Goal: Task Accomplishment & Management: Complete application form

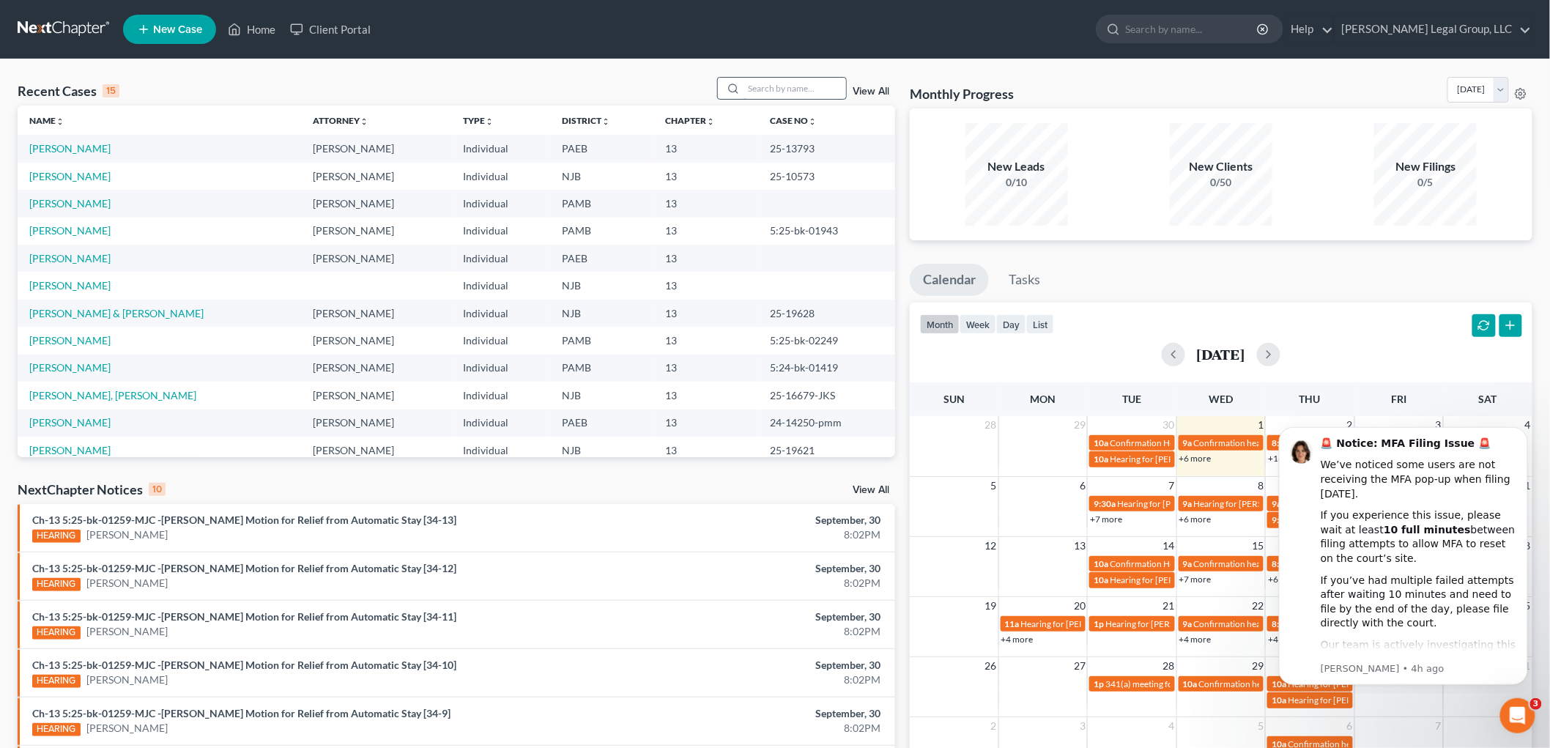
click at [771, 84] on input "search" at bounding box center [795, 88] width 103 height 21
type input "[PERSON_NAME]"
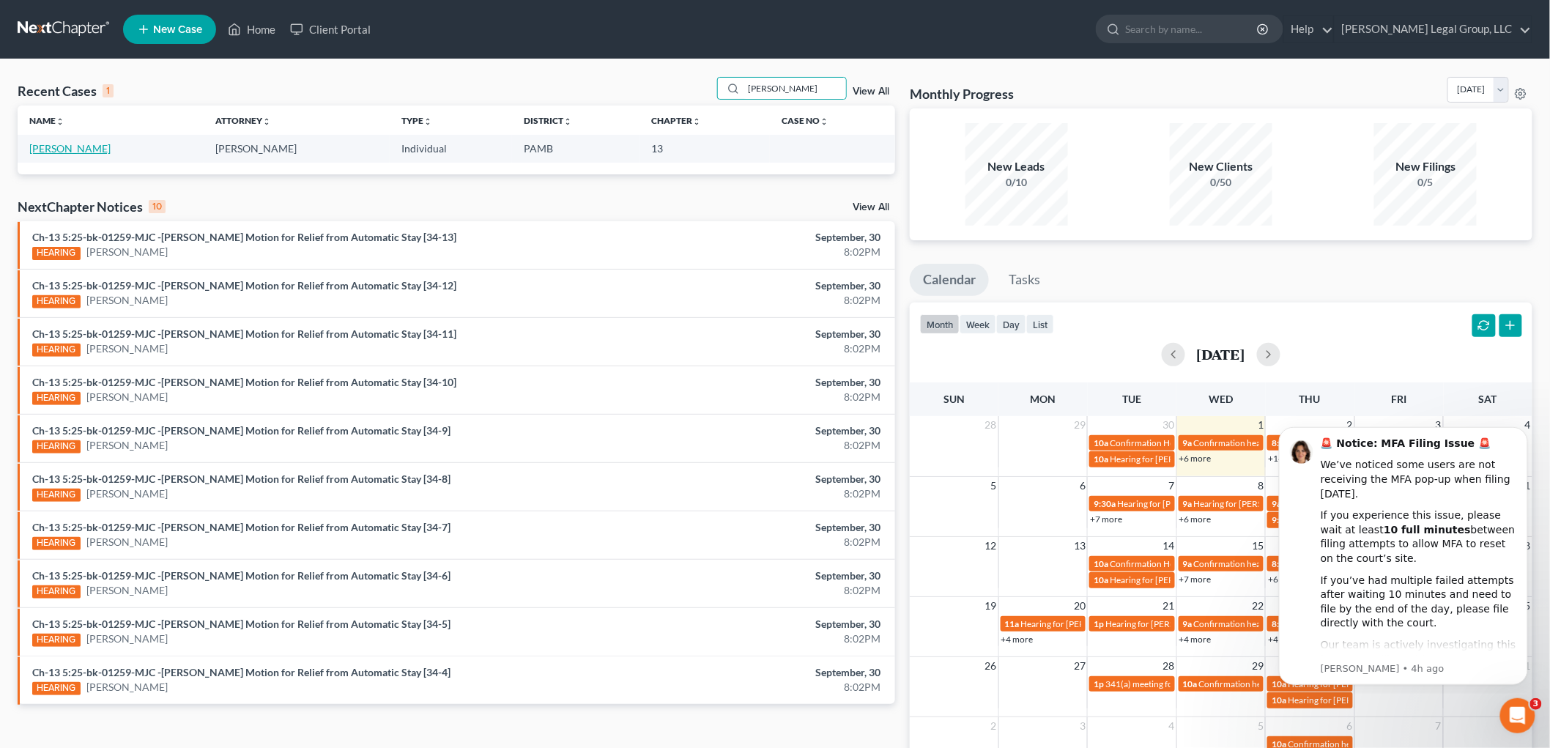
click at [84, 148] on link "[PERSON_NAME]" at bounding box center [69, 148] width 81 height 12
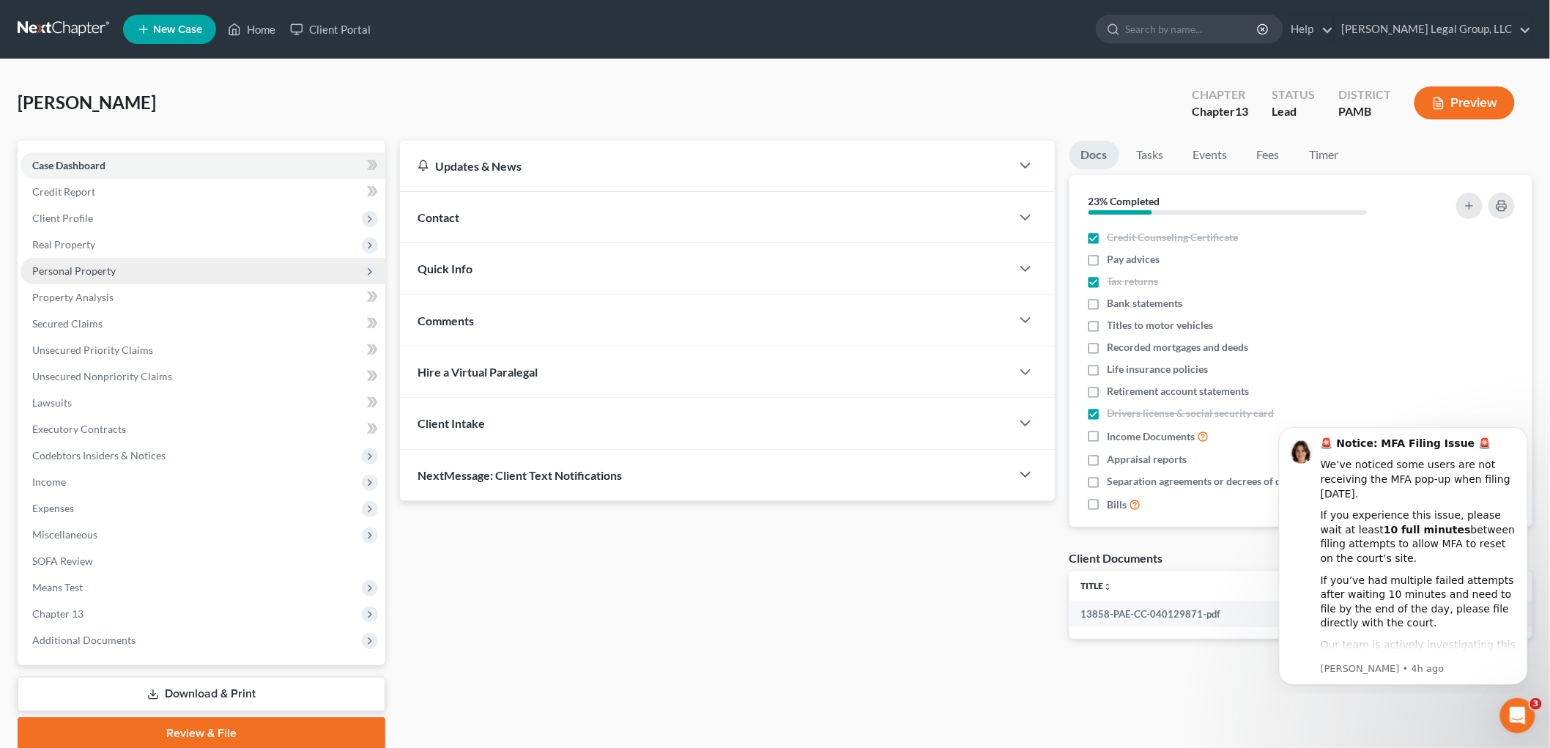
click at [84, 267] on span "Personal Property" at bounding box center [74, 271] width 84 height 12
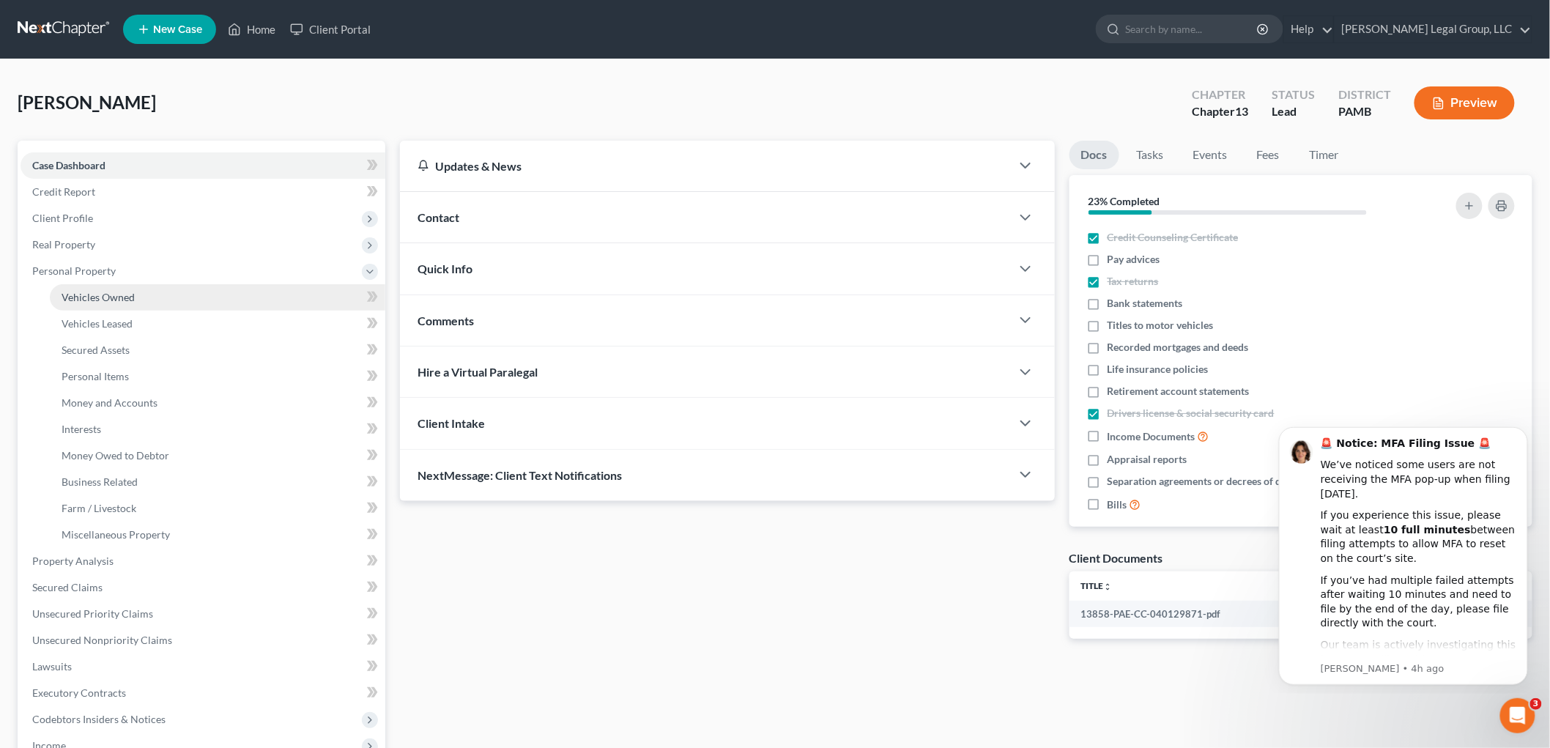
click at [126, 299] on span "Vehicles Owned" at bounding box center [98, 297] width 73 height 12
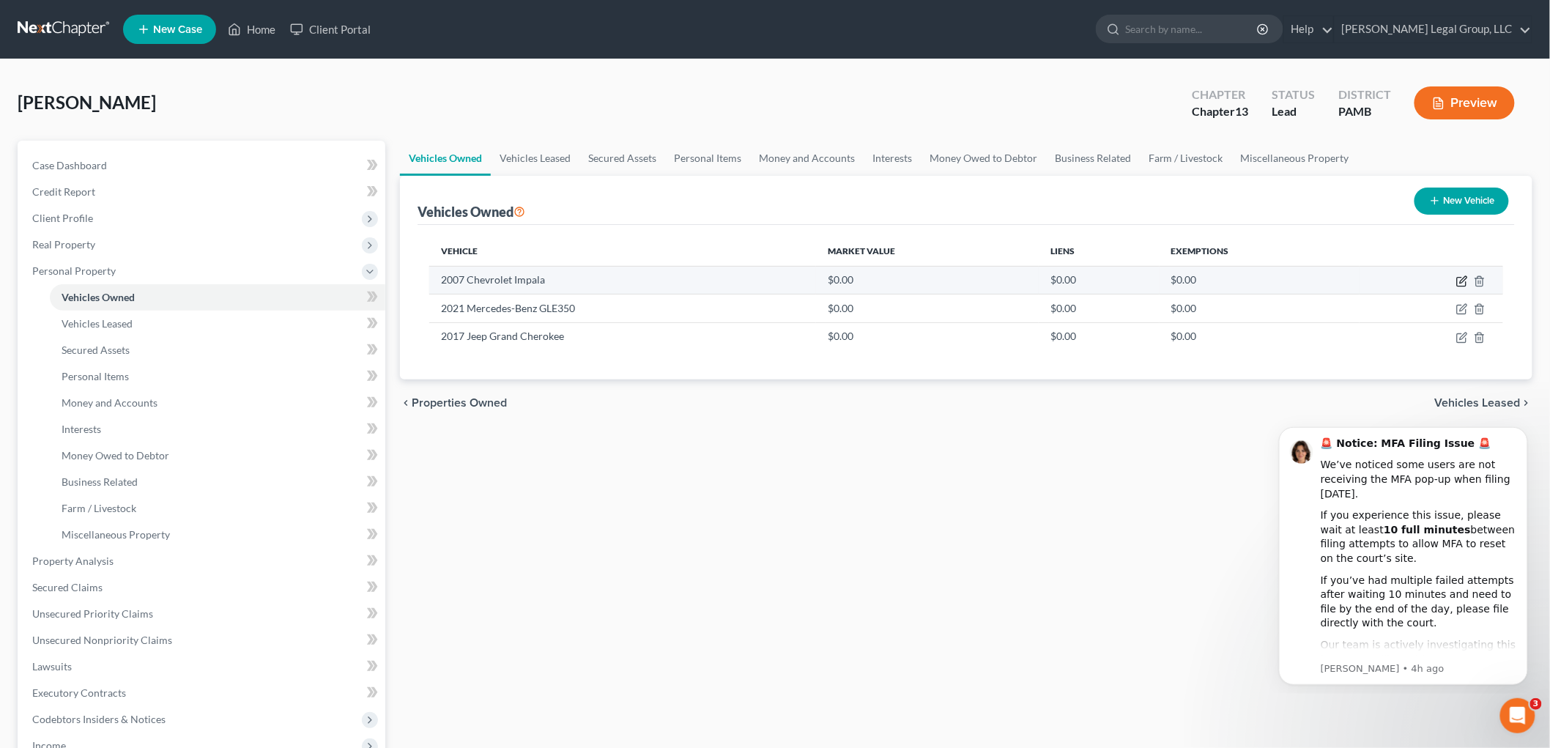
click at [1465, 282] on icon "button" at bounding box center [1463, 282] width 12 height 12
select select "0"
select select "19"
select select "0"
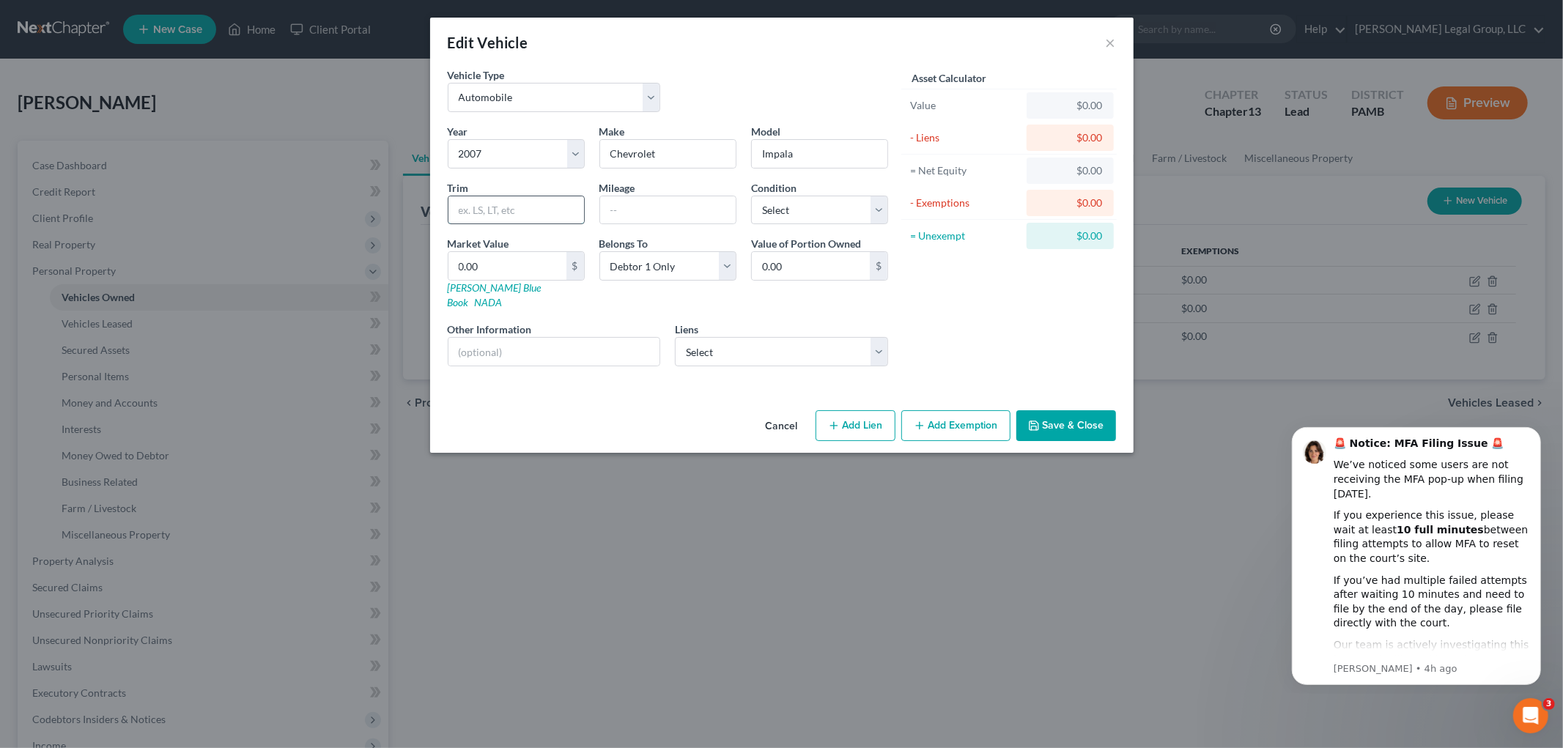
click at [568, 211] on input "text" at bounding box center [516, 210] width 136 height 28
click at [469, 340] on input "text" at bounding box center [554, 352] width 212 height 28
type input "blue"
click at [617, 199] on input "text" at bounding box center [668, 210] width 136 height 28
type input "124,000"
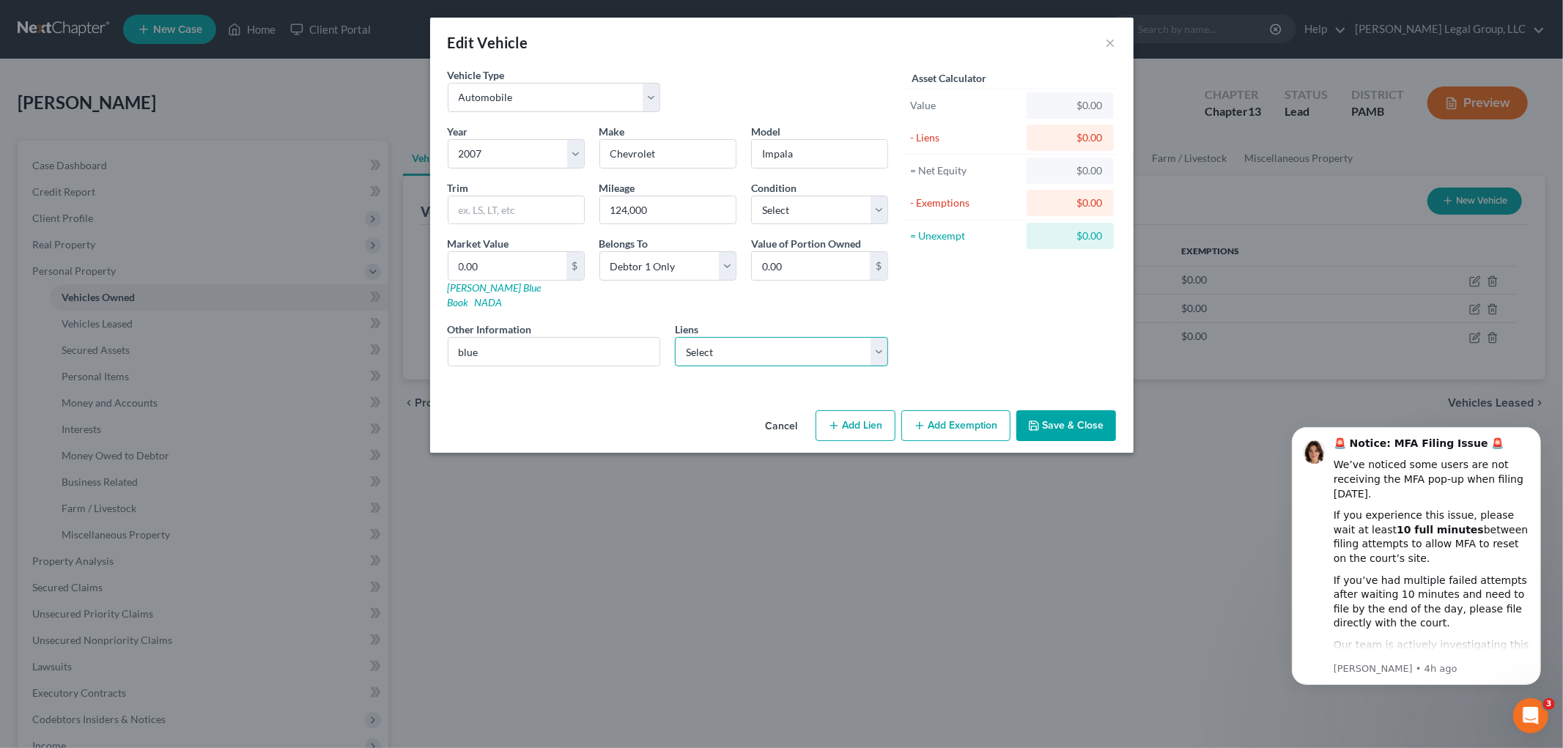
click at [824, 344] on select "Select Wfbna Auto - $20,558.00 Onemain - $8,441.00 Westlake Financial - $2,516.…" at bounding box center [781, 351] width 213 height 29
select select "2"
click at [675, 337] on select "Select Wfbna Auto - $20,558.00 Onemain - $8,441.00 Westlake Financial - $2,516.…" at bounding box center [781, 351] width 213 height 29
select select
select select "4"
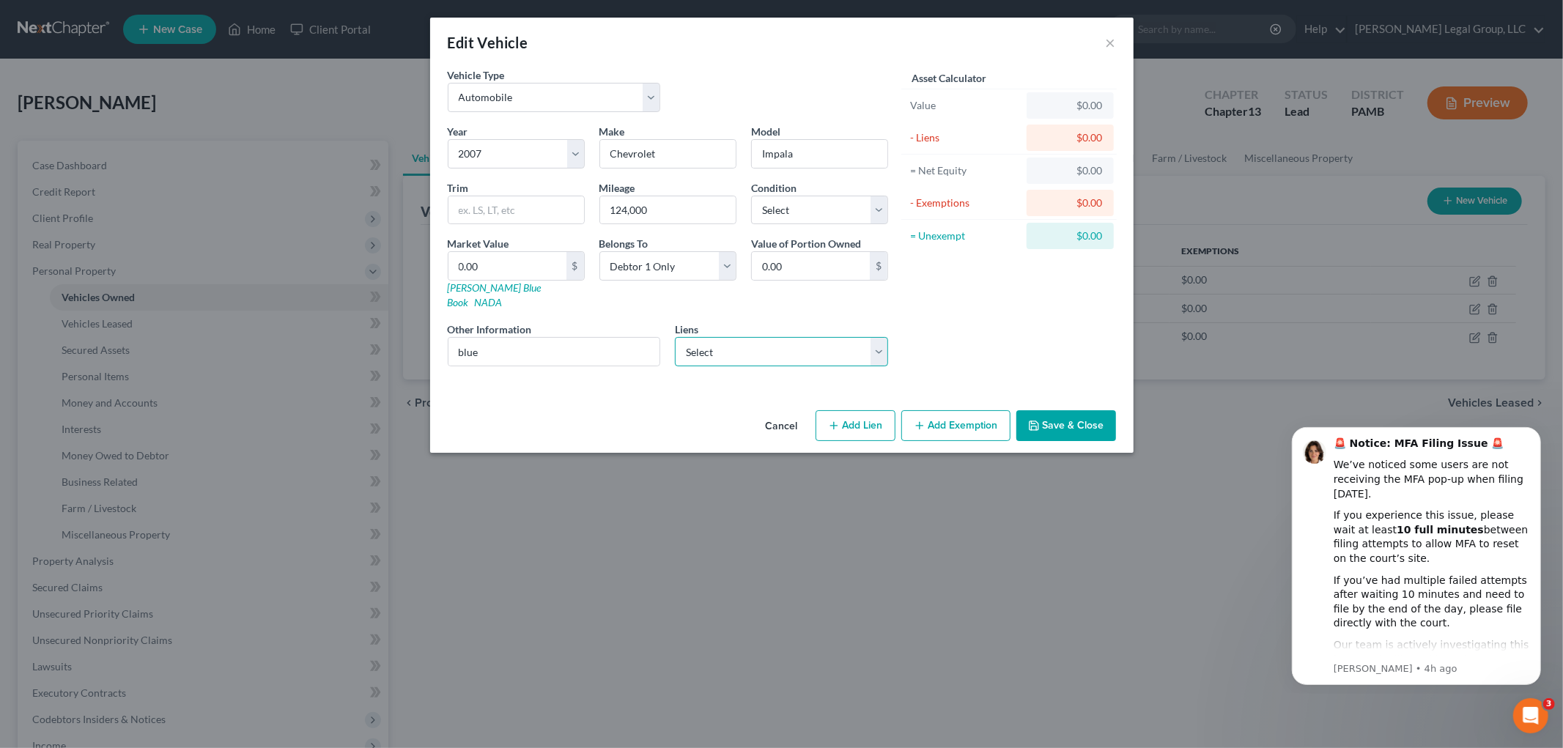
select select "0"
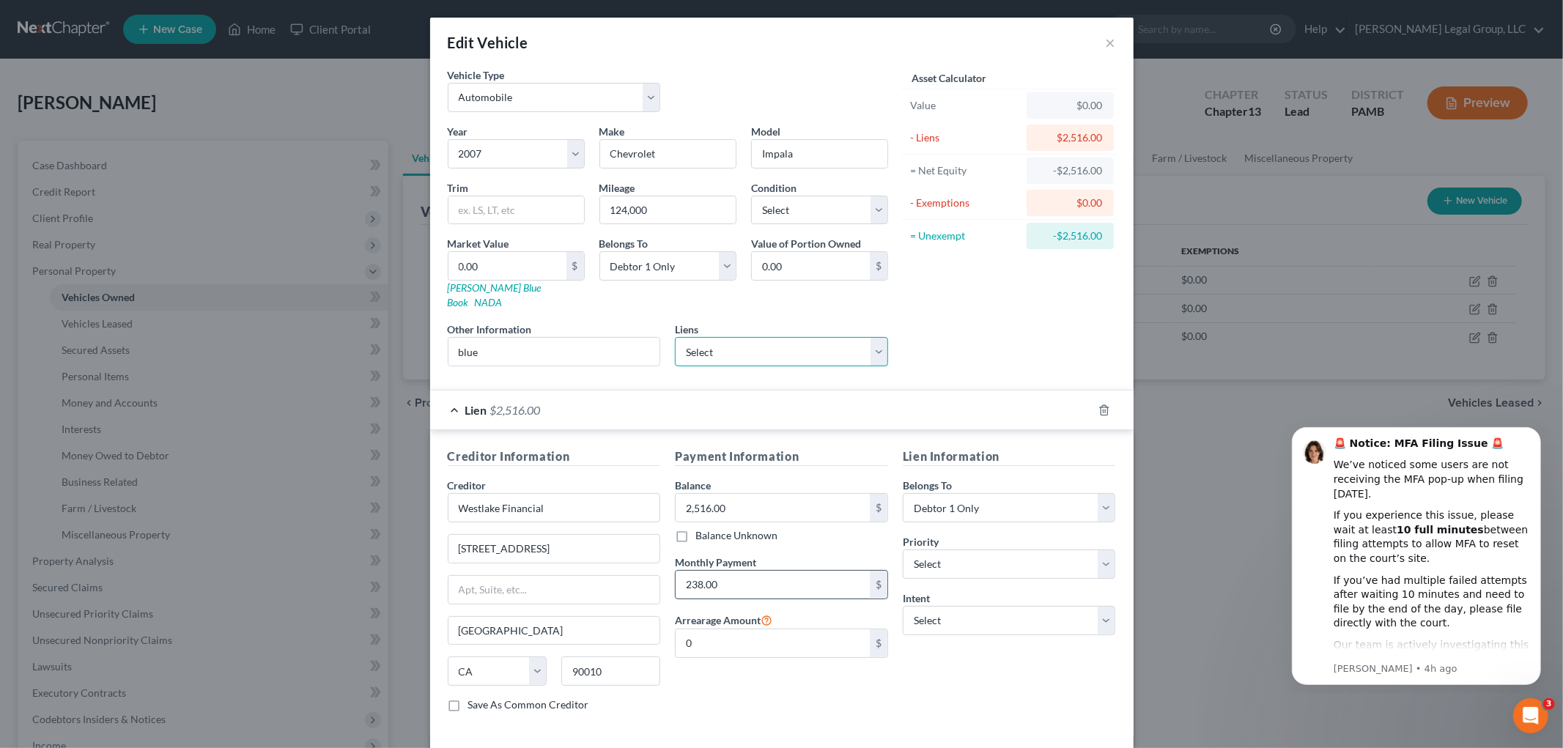
scroll to position [54, 0]
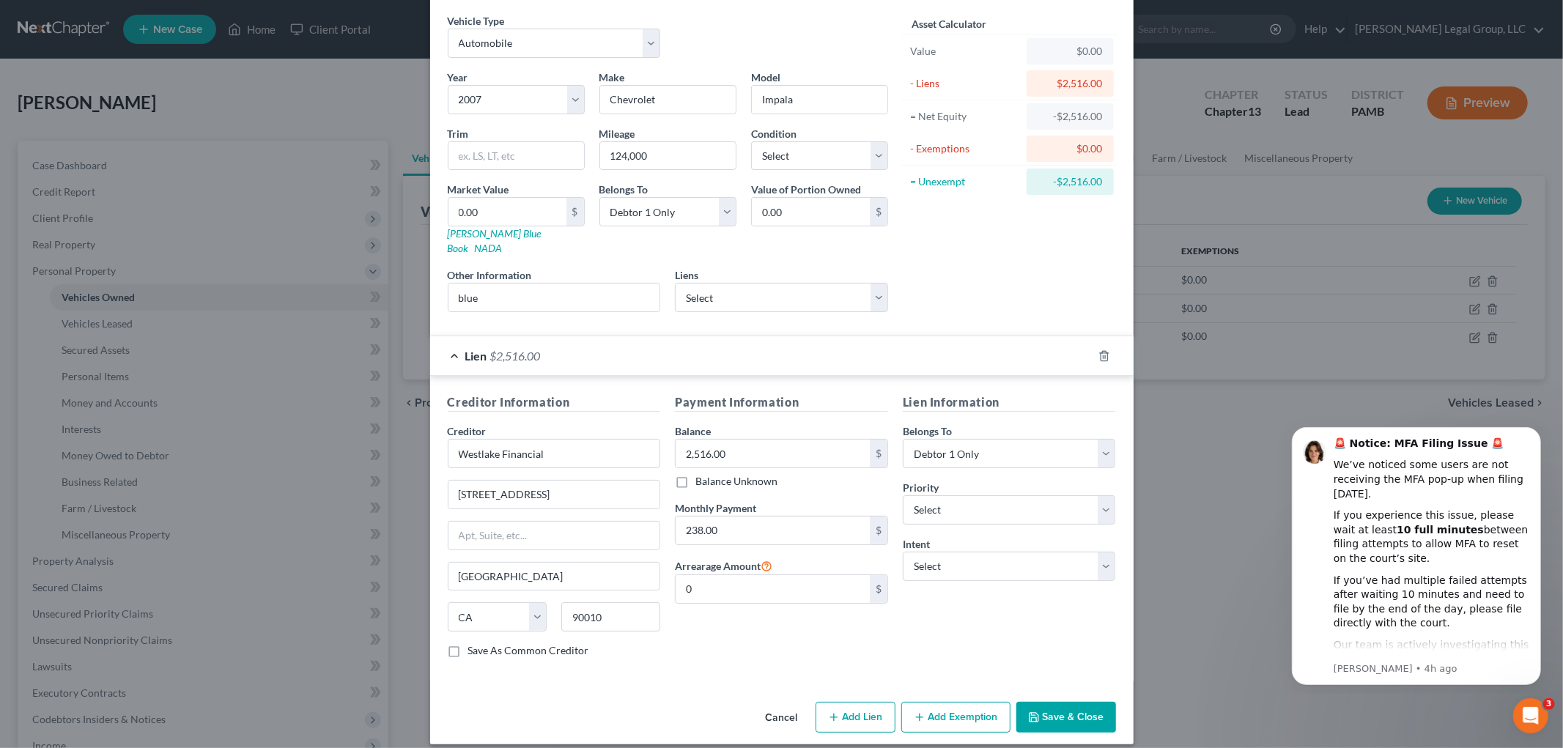
click at [1099, 706] on button "Save & Close" at bounding box center [1066, 717] width 100 height 31
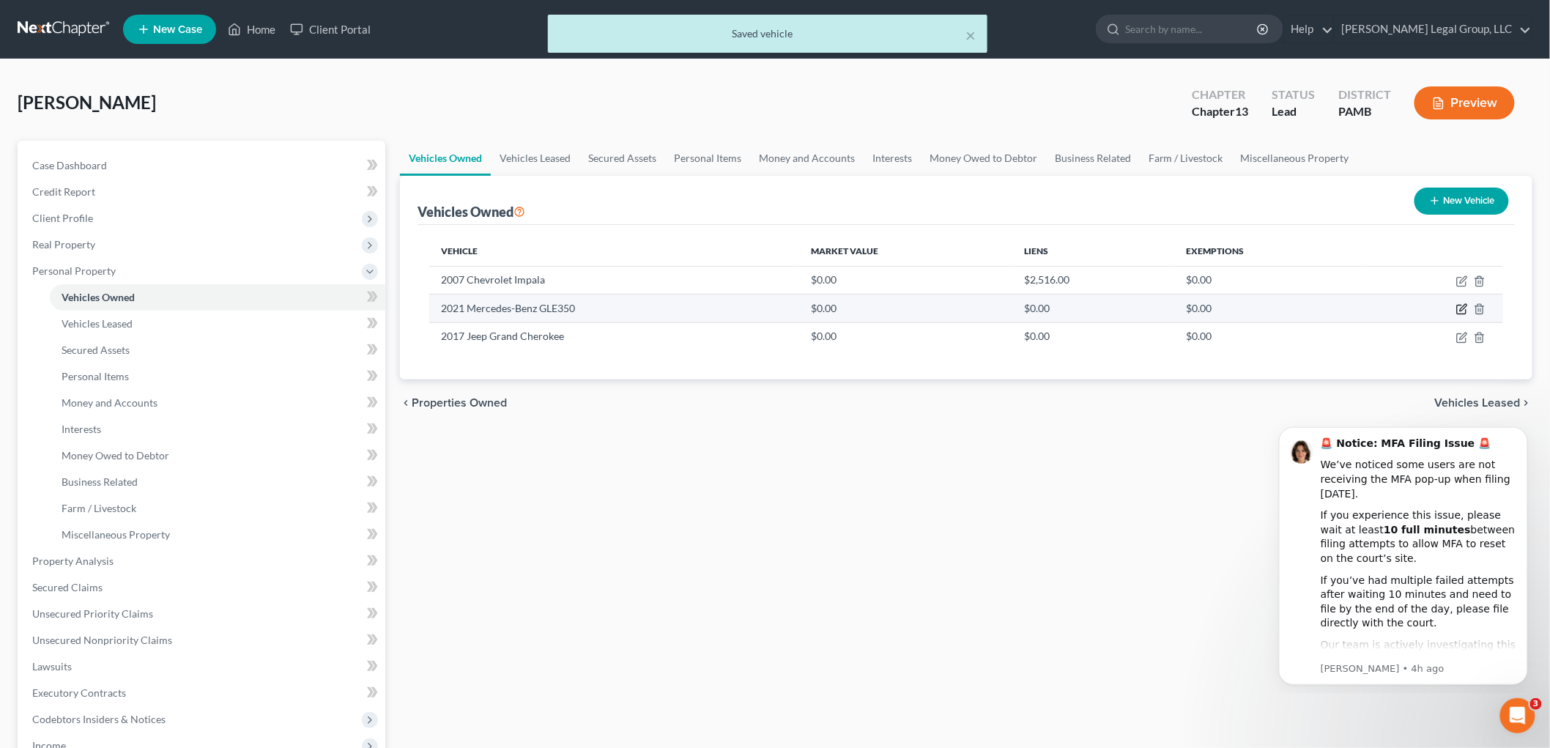
click at [1465, 308] on icon "button" at bounding box center [1463, 308] width 7 height 7
select select "0"
select select "5"
select select "0"
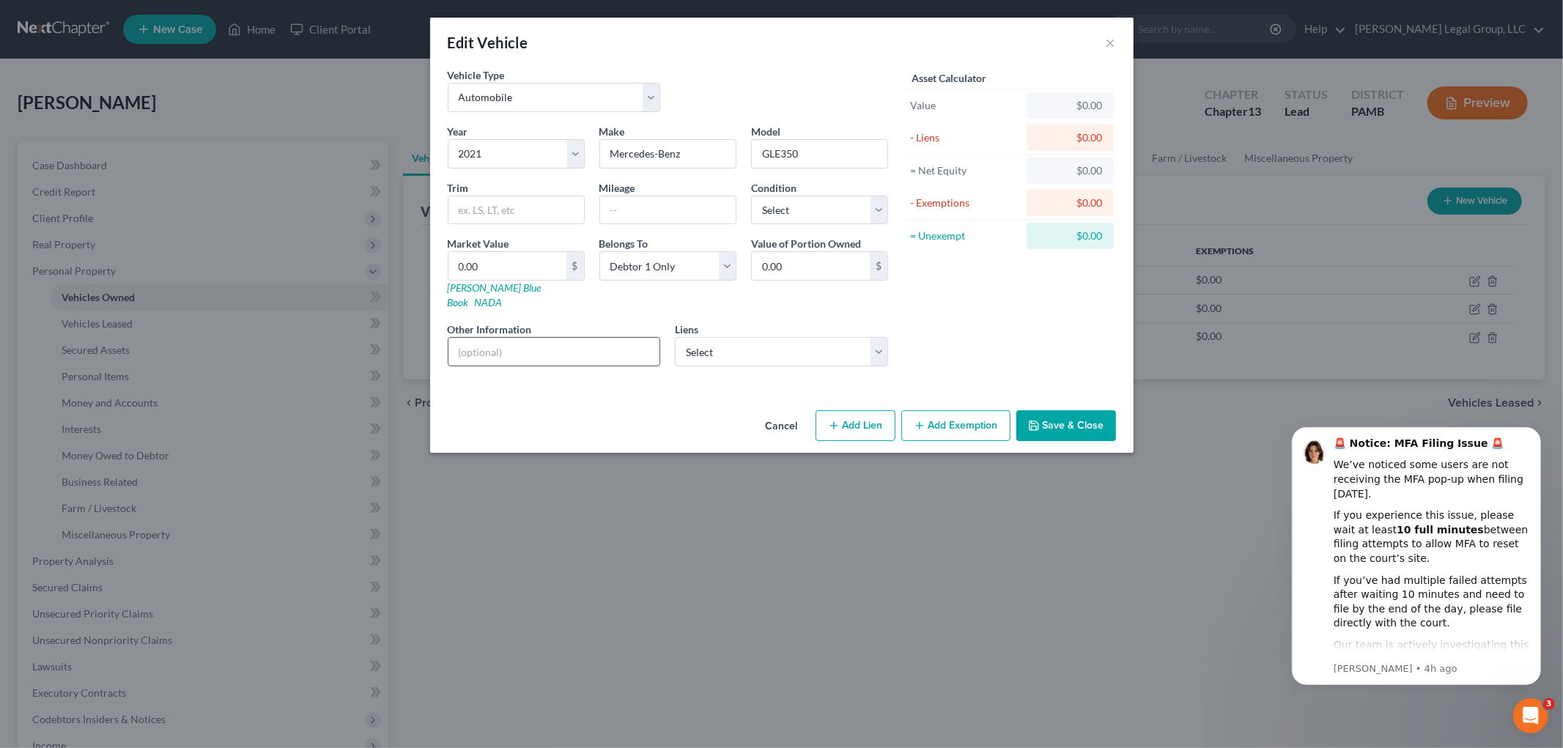
click at [613, 338] on input "text" at bounding box center [554, 352] width 212 height 28
type input "black"
click at [675, 196] on div at bounding box center [667, 210] width 137 height 29
click at [672, 206] on input "text" at bounding box center [668, 210] width 136 height 28
type input "160,000"
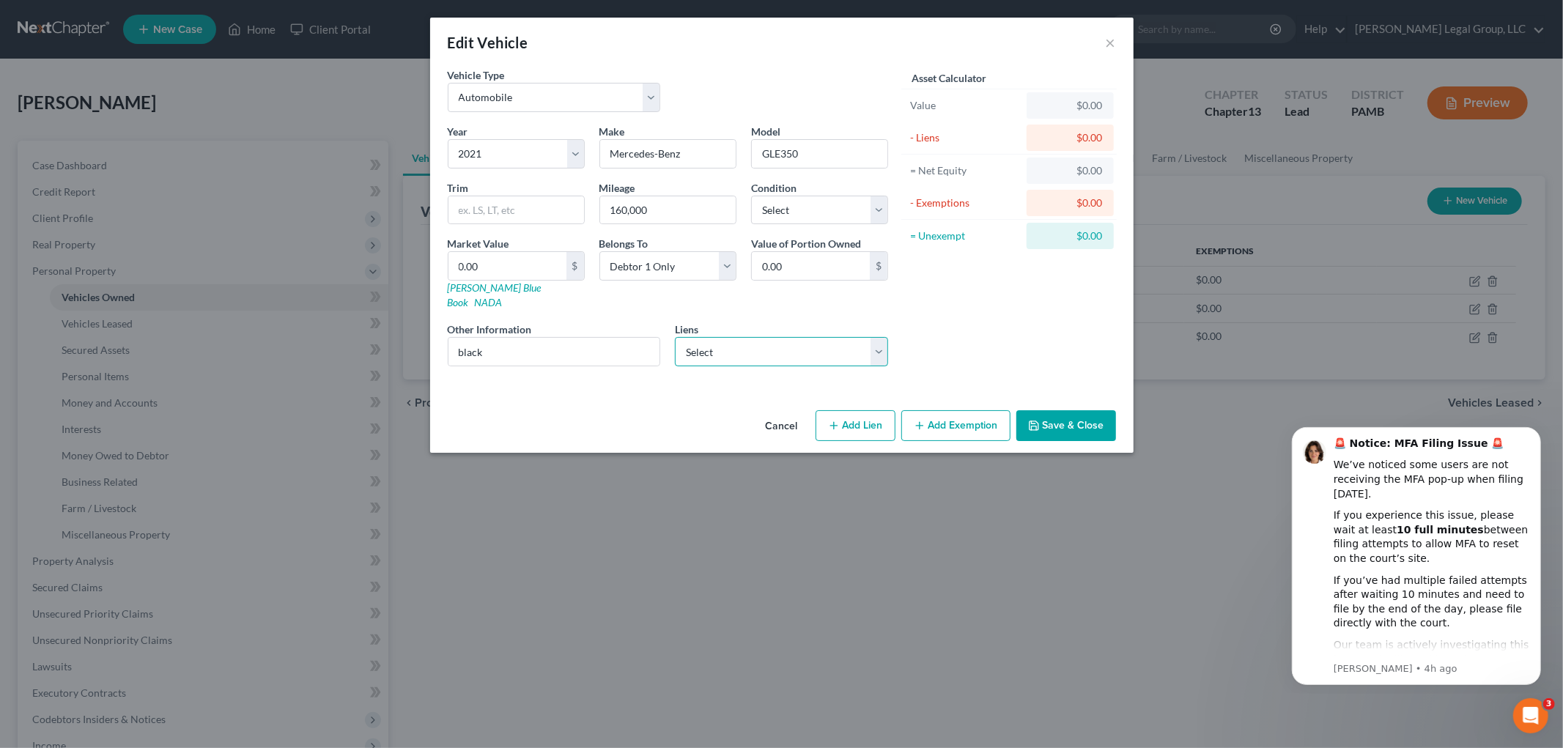
click at [734, 337] on select "Select Wfbna Auto - $20,558.00 Onemain - $8,441.00" at bounding box center [781, 351] width 213 height 29
click at [787, 340] on select "Select Wfbna Auto - $20,558.00 Onemain - $8,441.00" at bounding box center [781, 351] width 213 height 29
click at [997, 410] on button "Add Exemption" at bounding box center [955, 425] width 109 height 31
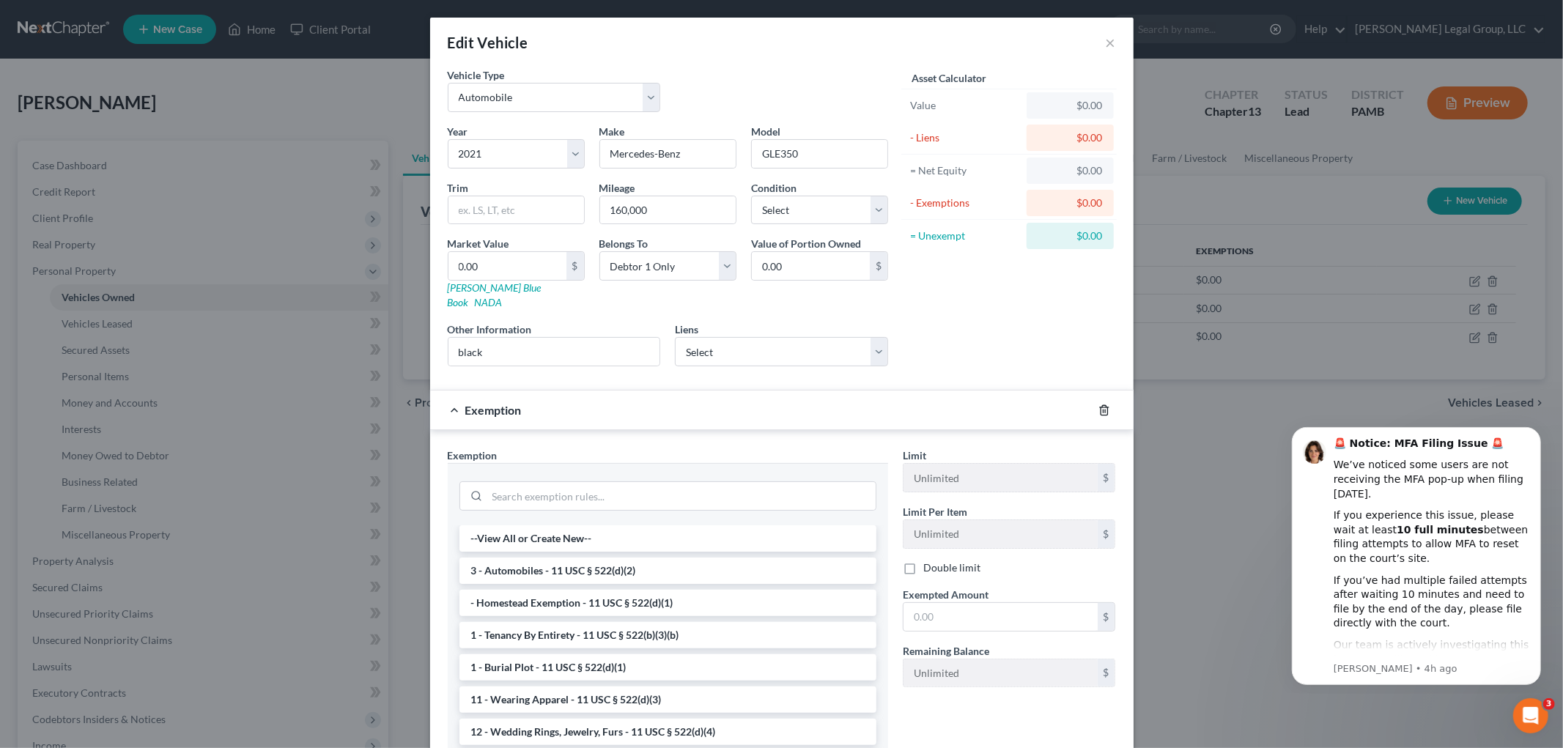
click at [1101, 405] on icon "button" at bounding box center [1104, 410] width 7 height 10
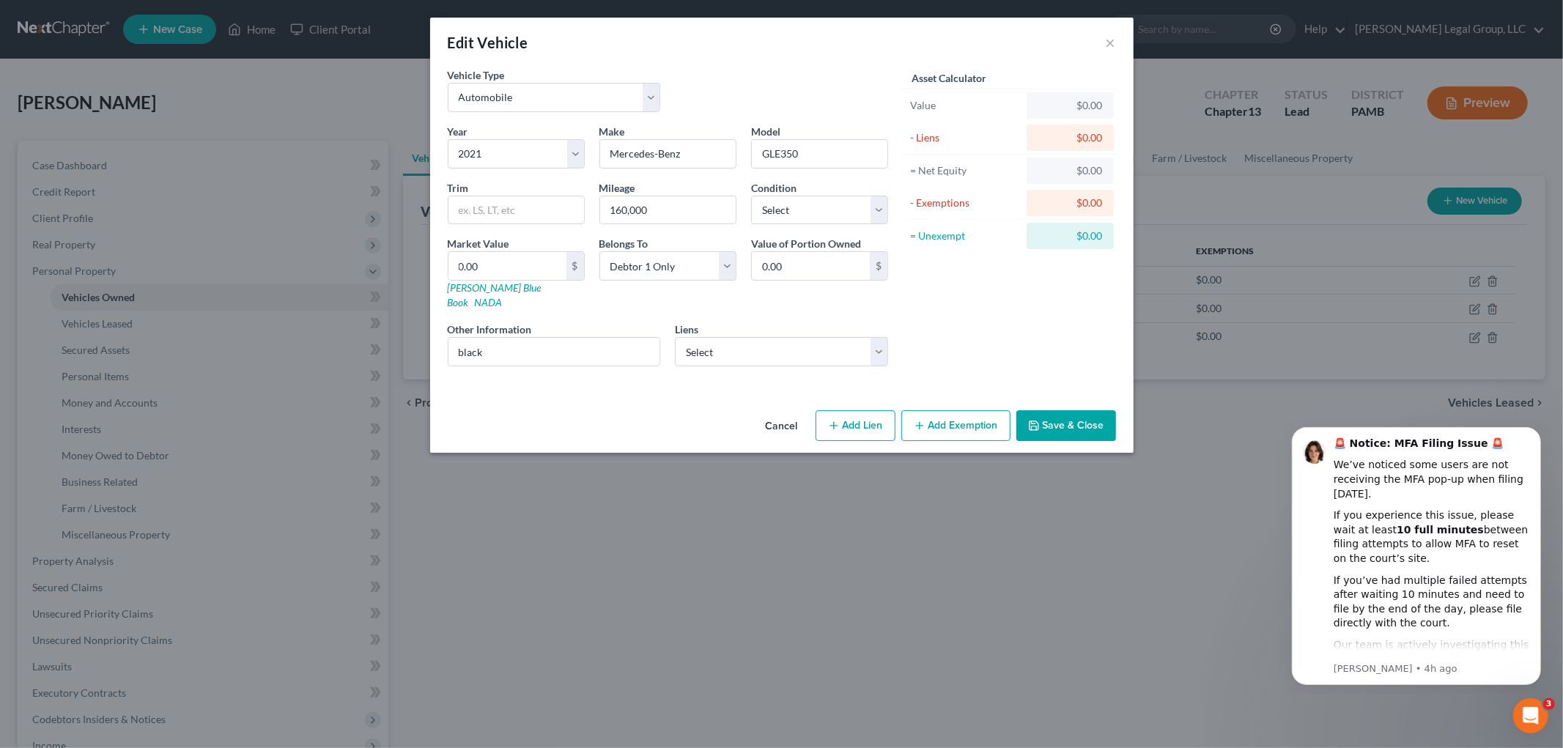
click at [1068, 420] on button "Save & Close" at bounding box center [1066, 425] width 100 height 31
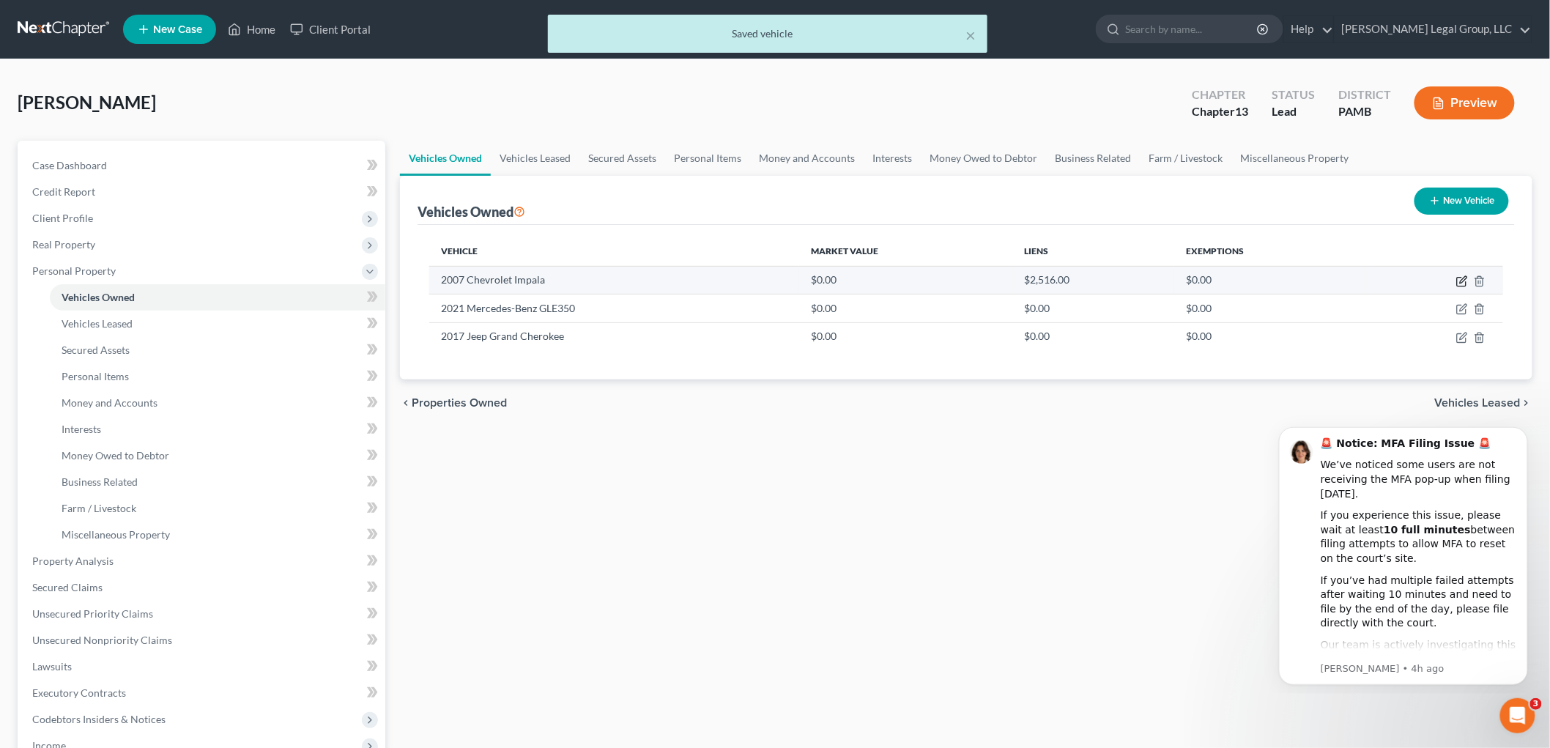
click at [1462, 276] on icon "button" at bounding box center [1463, 282] width 12 height 12
select select "0"
select select "19"
select select "0"
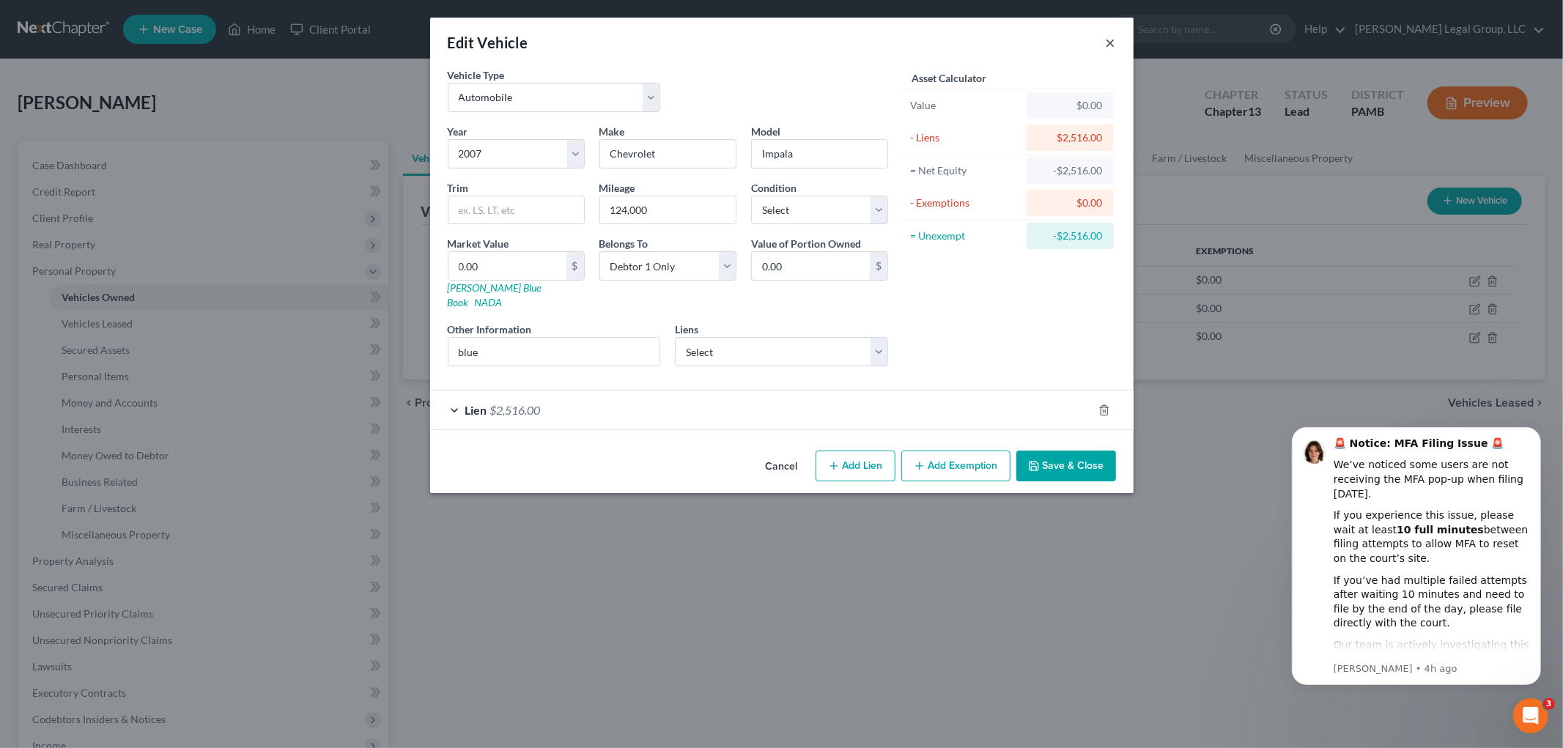
click at [1107, 40] on button "×" at bounding box center [1111, 43] width 10 height 18
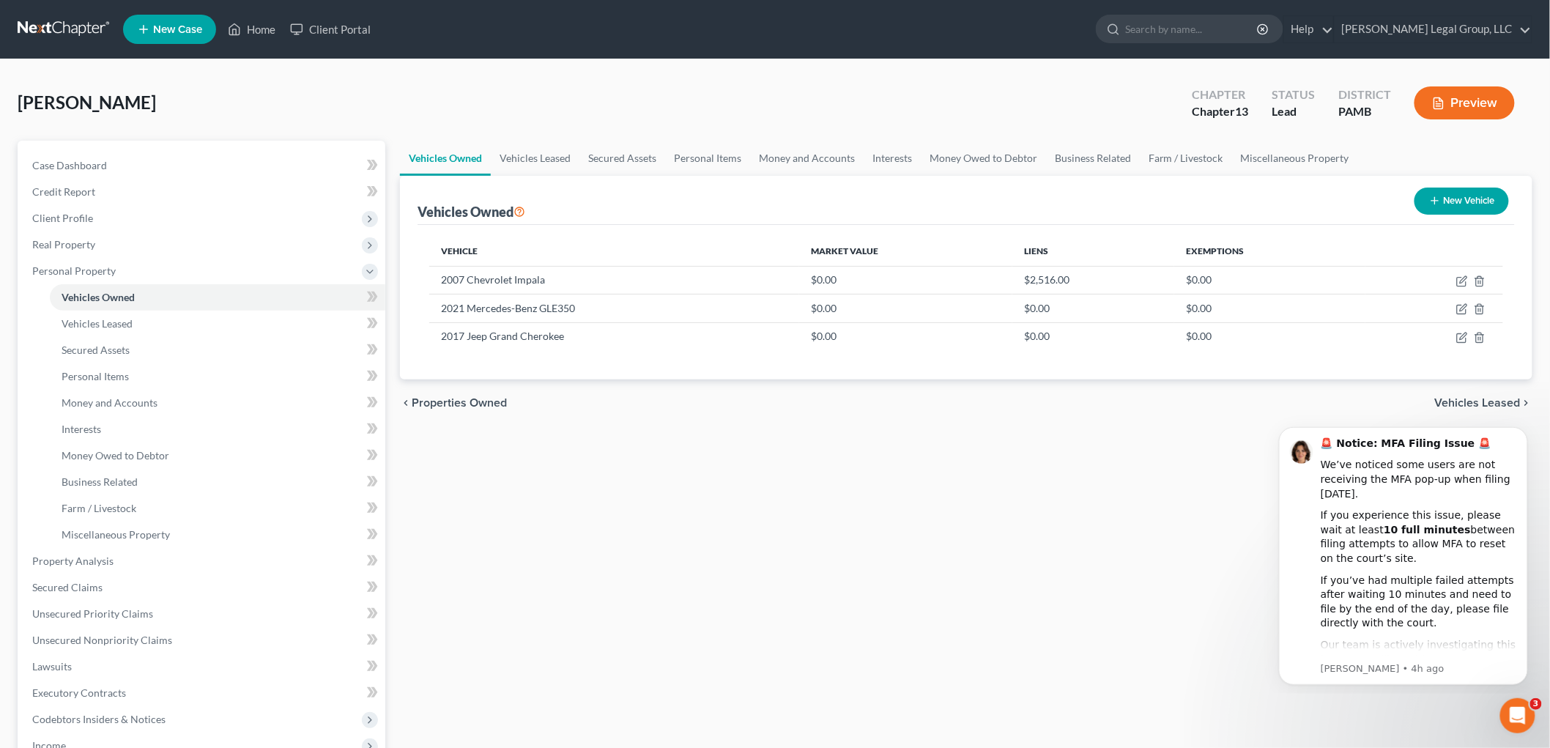
click at [1449, 191] on button "New Vehicle" at bounding box center [1462, 201] width 95 height 27
select select "0"
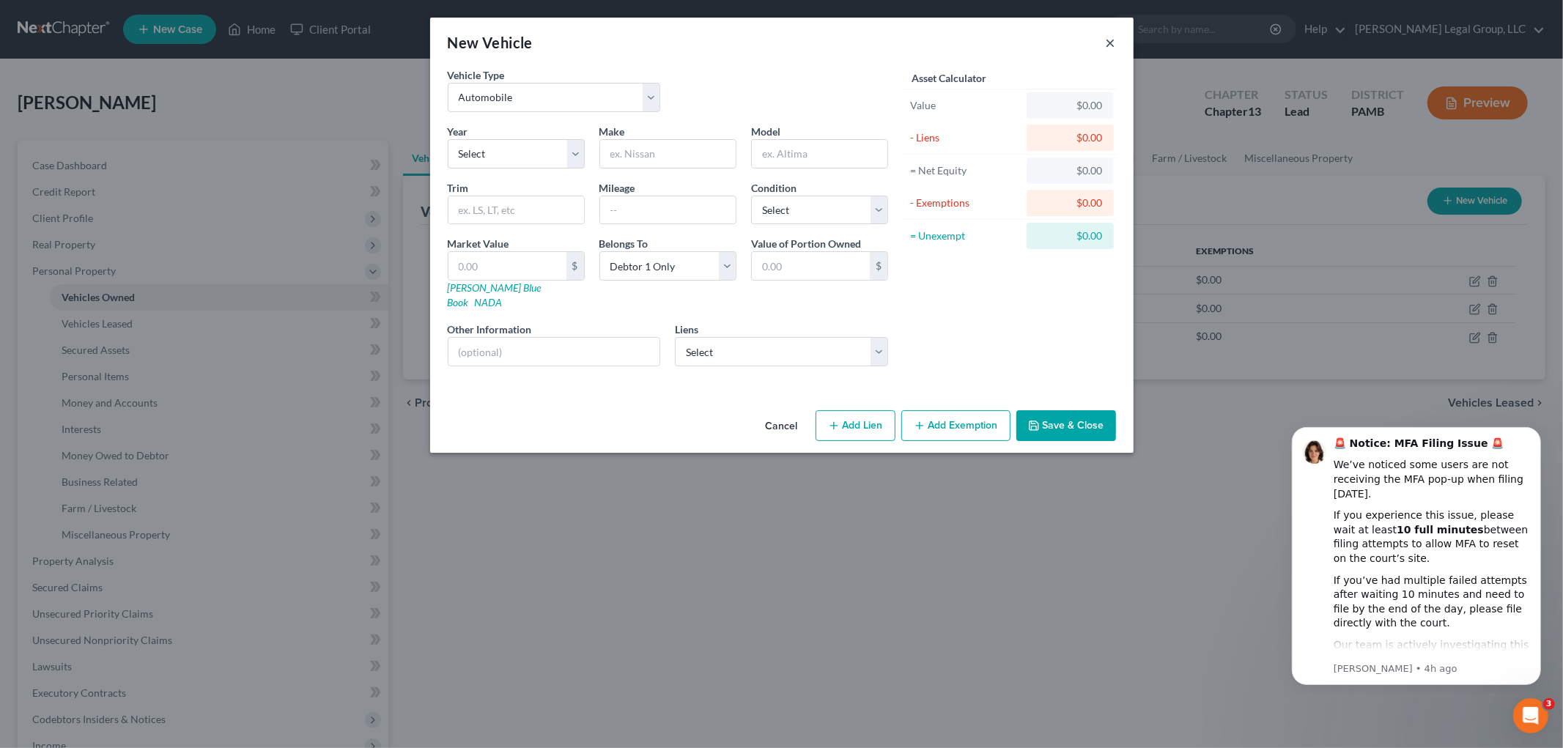
click at [1112, 34] on button "×" at bounding box center [1111, 43] width 10 height 18
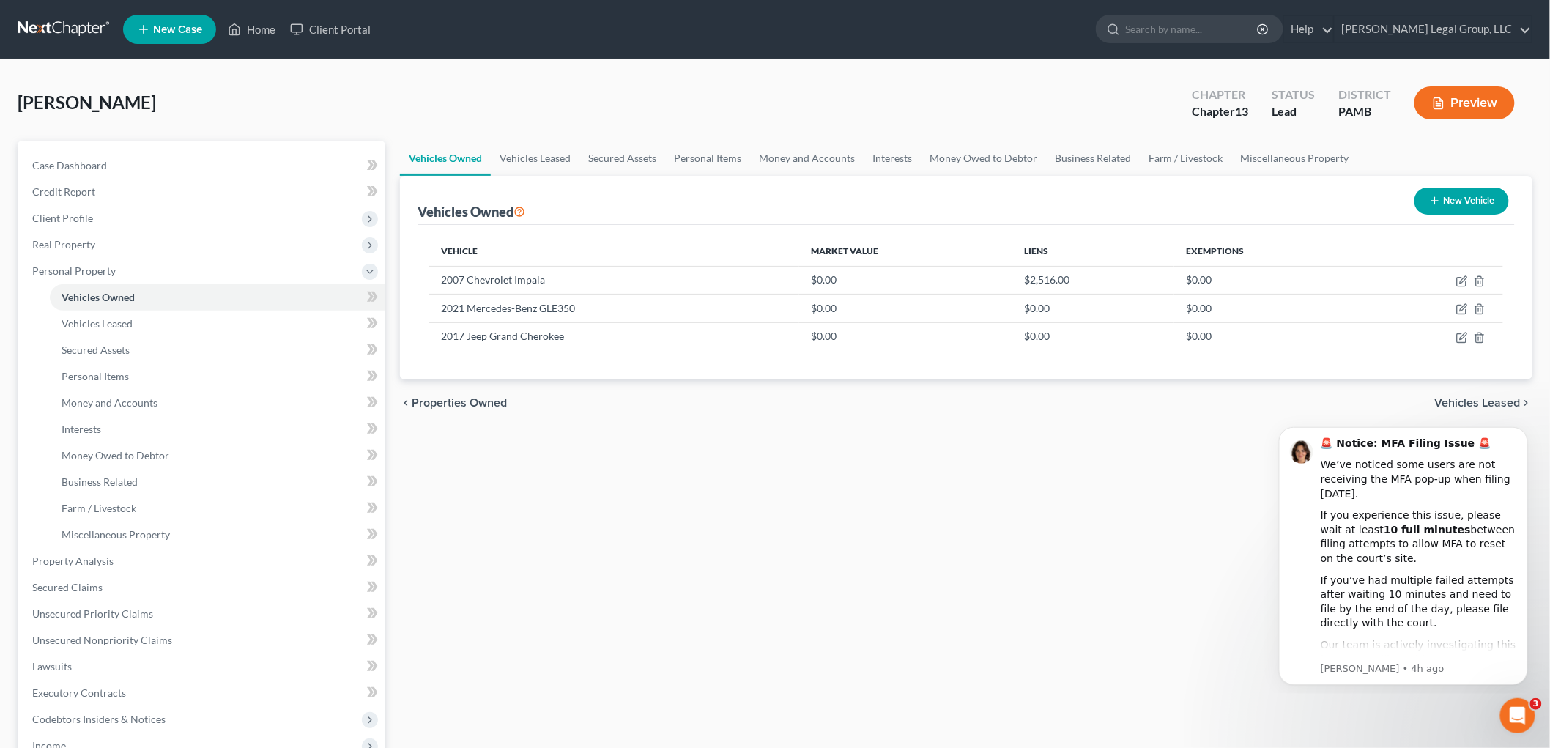
click at [1484, 188] on button "New Vehicle" at bounding box center [1462, 201] width 95 height 27
select select "0"
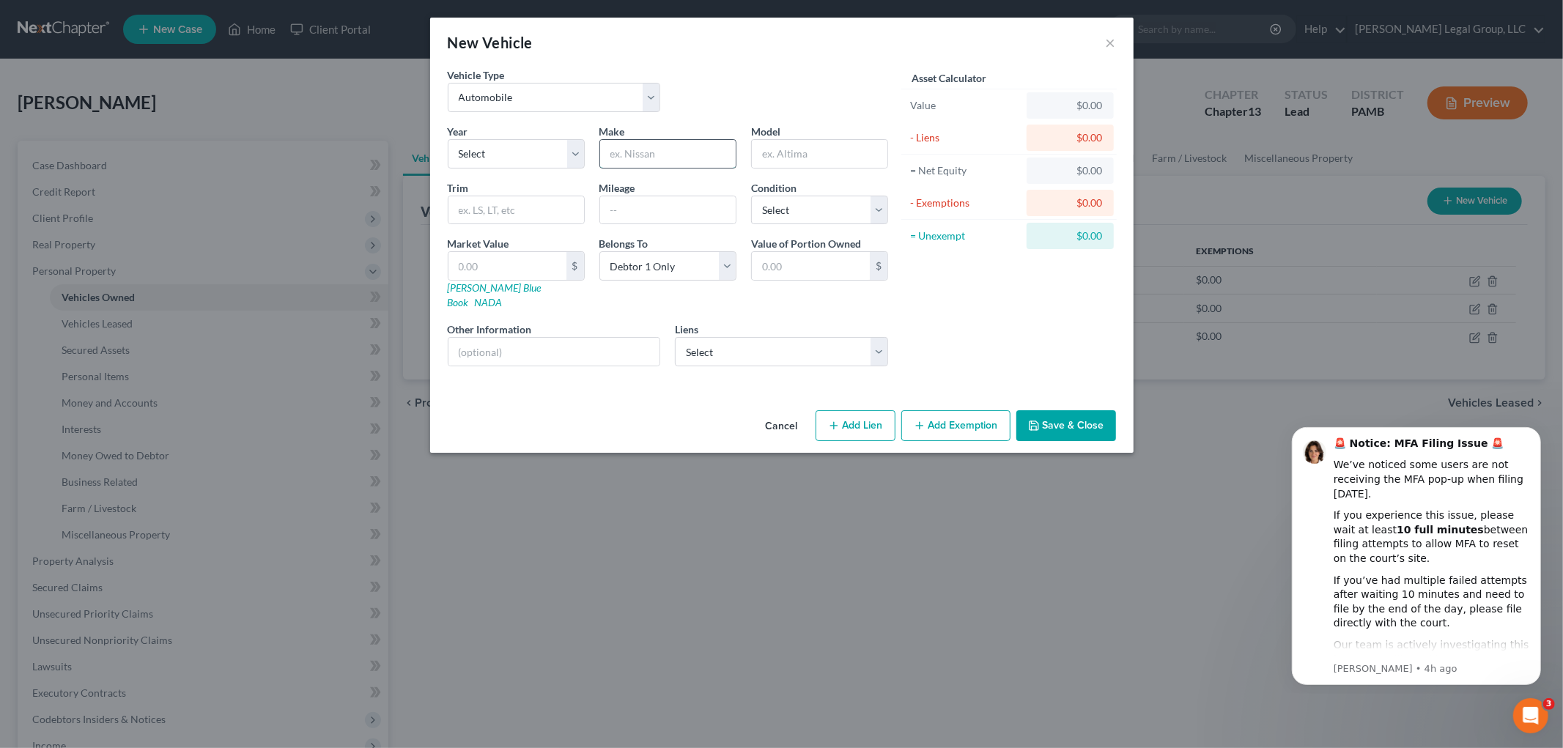
click at [683, 149] on input "text" at bounding box center [668, 154] width 136 height 28
type input "Buick"
click at [517, 355] on div "Year Select 2026 2025 2024 2023 2022 2021 2020 2019 2018 2017 2016 2015 2014 20…" at bounding box center [667, 251] width 455 height 254
click at [517, 347] on input "text" at bounding box center [554, 352] width 212 height 28
type input "black"
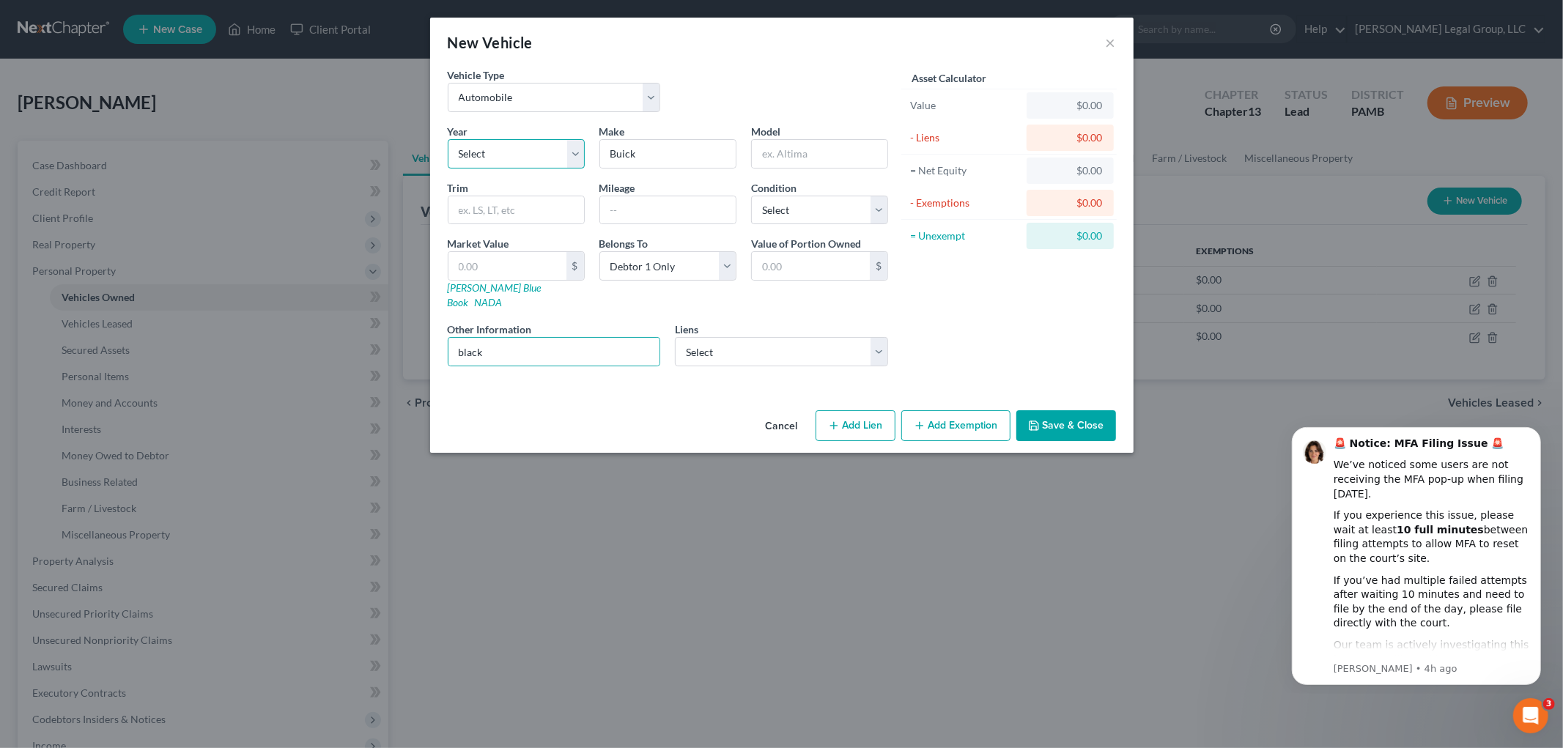
click at [525, 155] on select "Select 2026 2025 2024 2023 2022 2021 2020 2019 2018 2017 2016 2015 2014 2013 20…" at bounding box center [516, 153] width 137 height 29
click at [1532, 434] on icon "Dismiss notification" at bounding box center [1536, 430] width 8 height 8
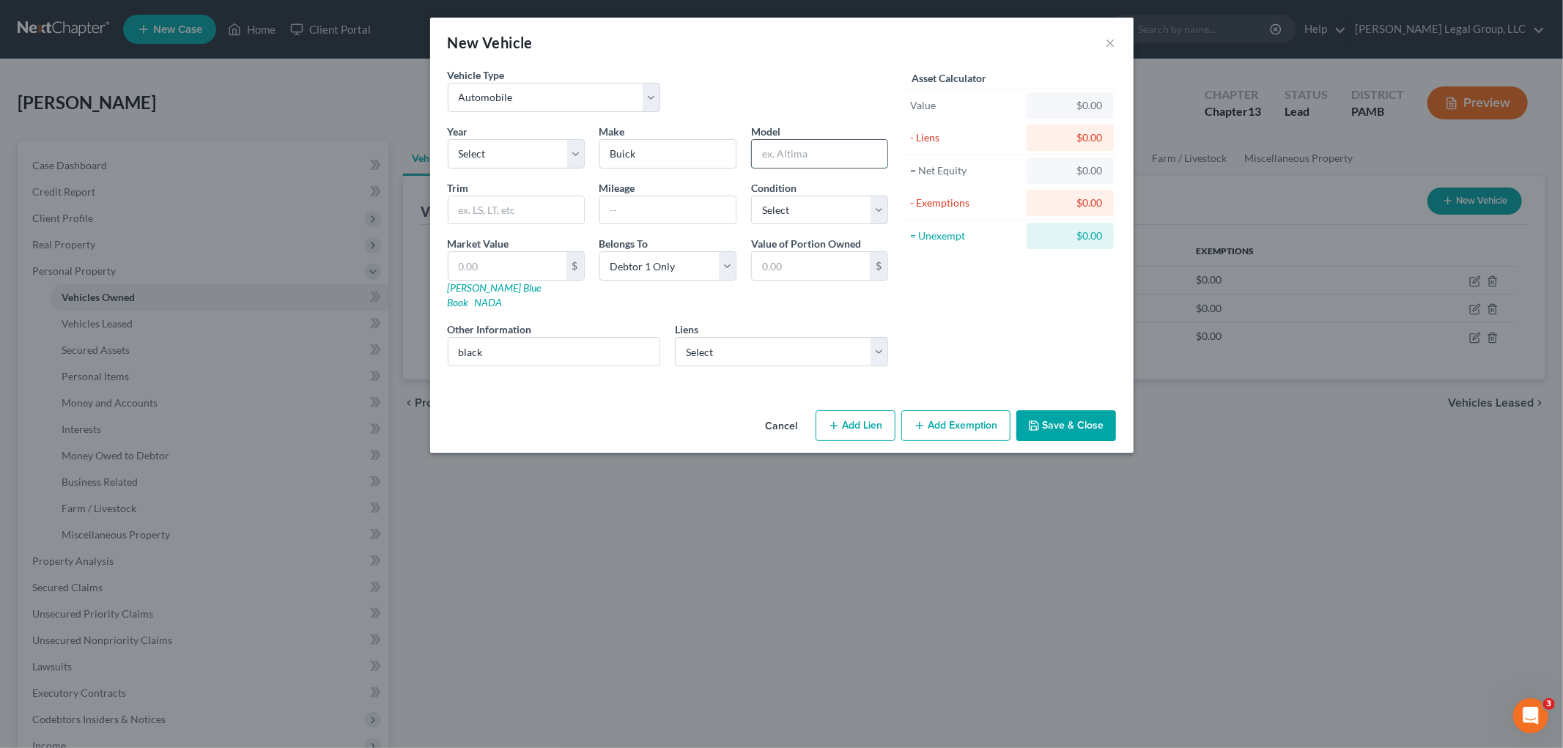
click at [802, 155] on input "text" at bounding box center [820, 154] width 136 height 28
type input "Enclave"
click at [788, 342] on select "Select Wfbna Auto - $20,558.00 Onemain - $8,441.00" at bounding box center [781, 351] width 213 height 29
select select "1"
click at [675, 337] on select "Select Wfbna Auto - $20,558.00 Onemain - $8,441.00" at bounding box center [781, 351] width 213 height 29
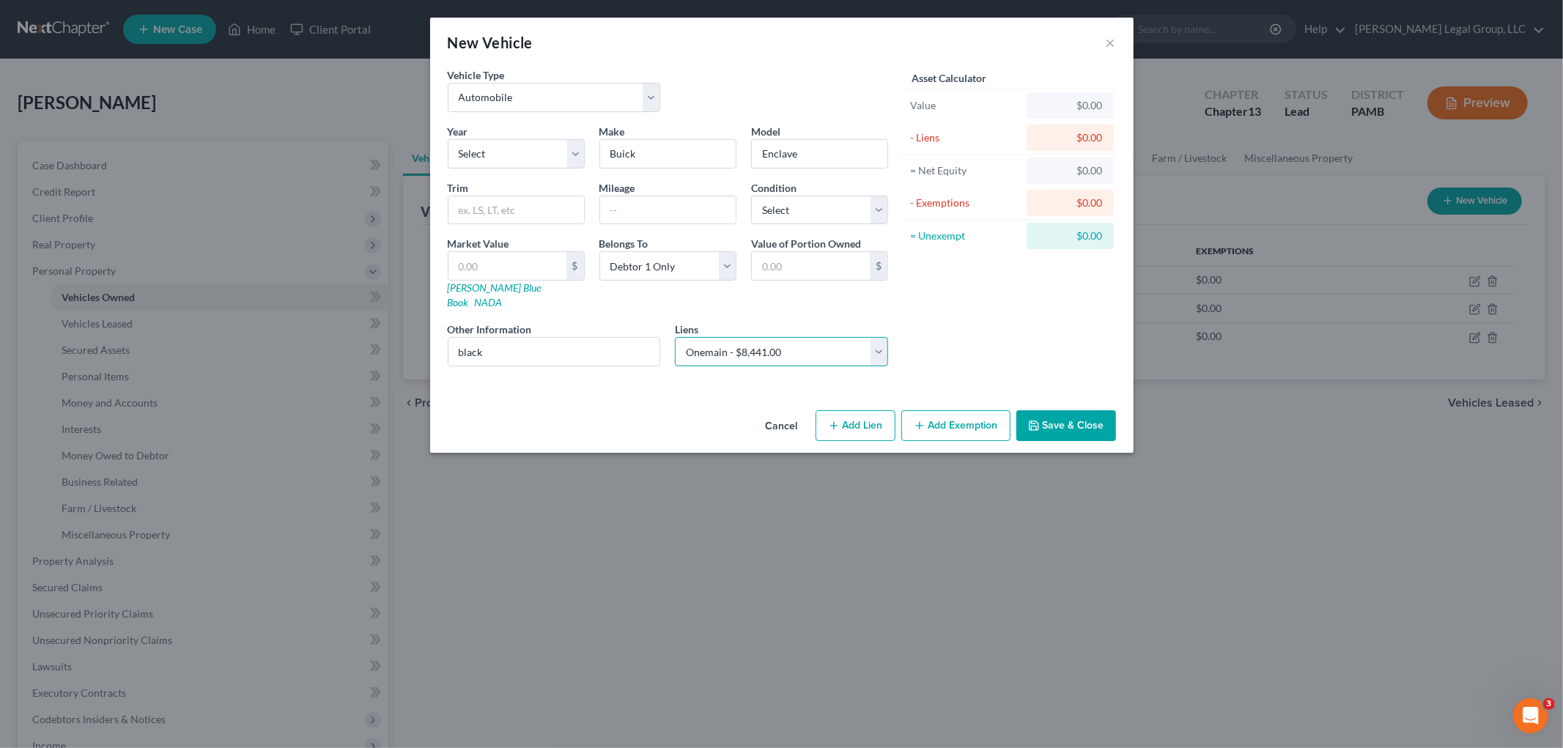
select select
select select "15"
select select "0"
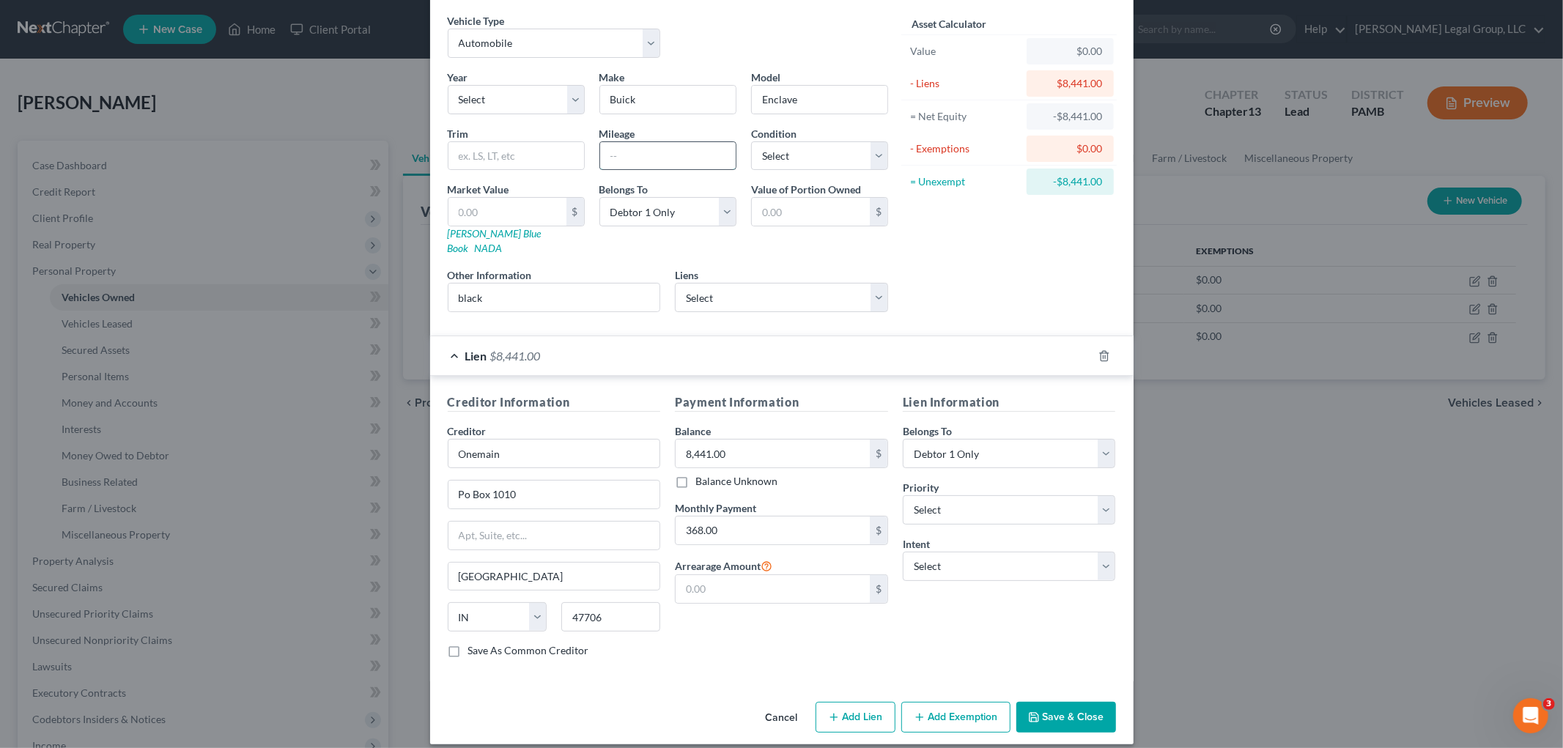
click at [676, 155] on input "text" at bounding box center [668, 156] width 136 height 28
type input "200,000"
click at [992, 439] on select "Select Debtor 1 Only Debtor 2 Only Debtor 1 And Debtor 2 Only At Least One Of T…" at bounding box center [1009, 453] width 213 height 29
select select "3"
click at [903, 439] on select "Select Debtor 1 Only Debtor 2 Only Debtor 1 And Debtor 2 Only At Least One Of T…" at bounding box center [1009, 453] width 213 height 29
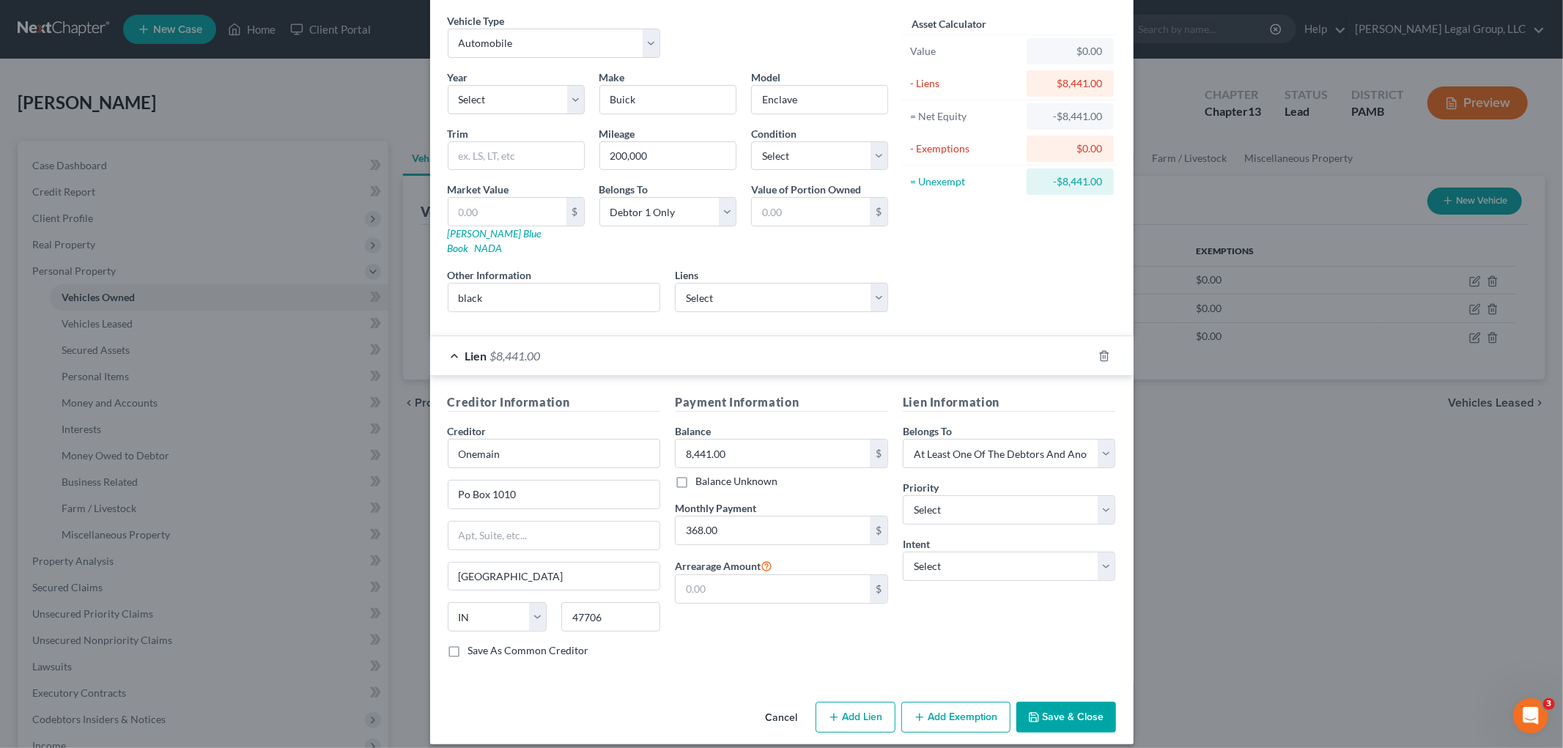
click at [494, 140] on div "Trim" at bounding box center [516, 148] width 152 height 45
click at [492, 163] on input "text" at bounding box center [516, 156] width 136 height 28
type input "black"
drag, startPoint x: 414, startPoint y: 287, endPoint x: 380, endPoint y: 287, distance: 34.4
click at [380, 287] on div "New Vehicle × Vehicle Type Select Automobile Truck Trailer Watercraft Aircraft …" at bounding box center [781, 374] width 1563 height 748
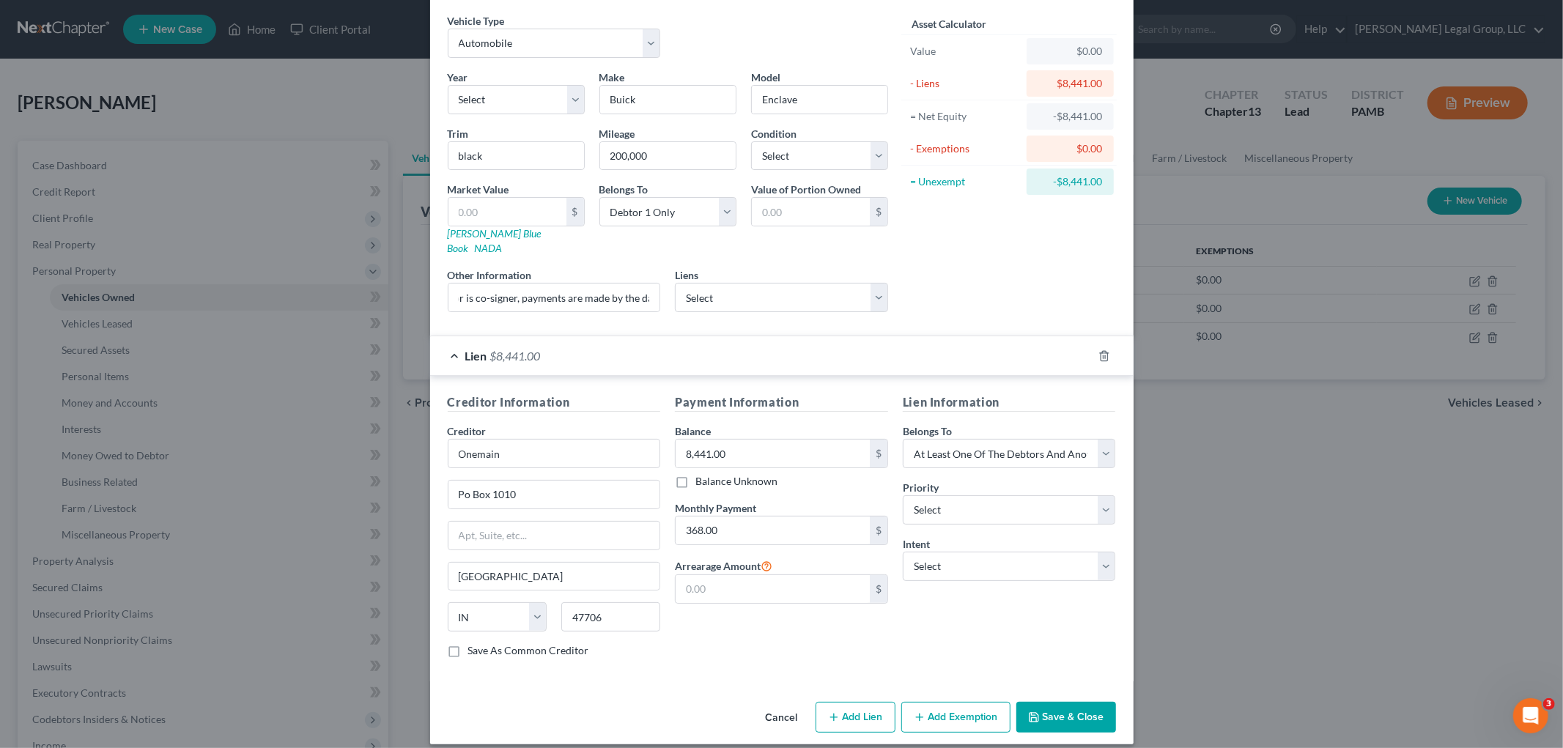
scroll to position [0, 0]
click at [635, 284] on input "Debtor is co-signer, payments are made by the da" at bounding box center [554, 298] width 212 height 28
type input "Debtor is co-signer, payments are made by the daughter"
click at [1039, 704] on button "Save & Close" at bounding box center [1066, 717] width 100 height 31
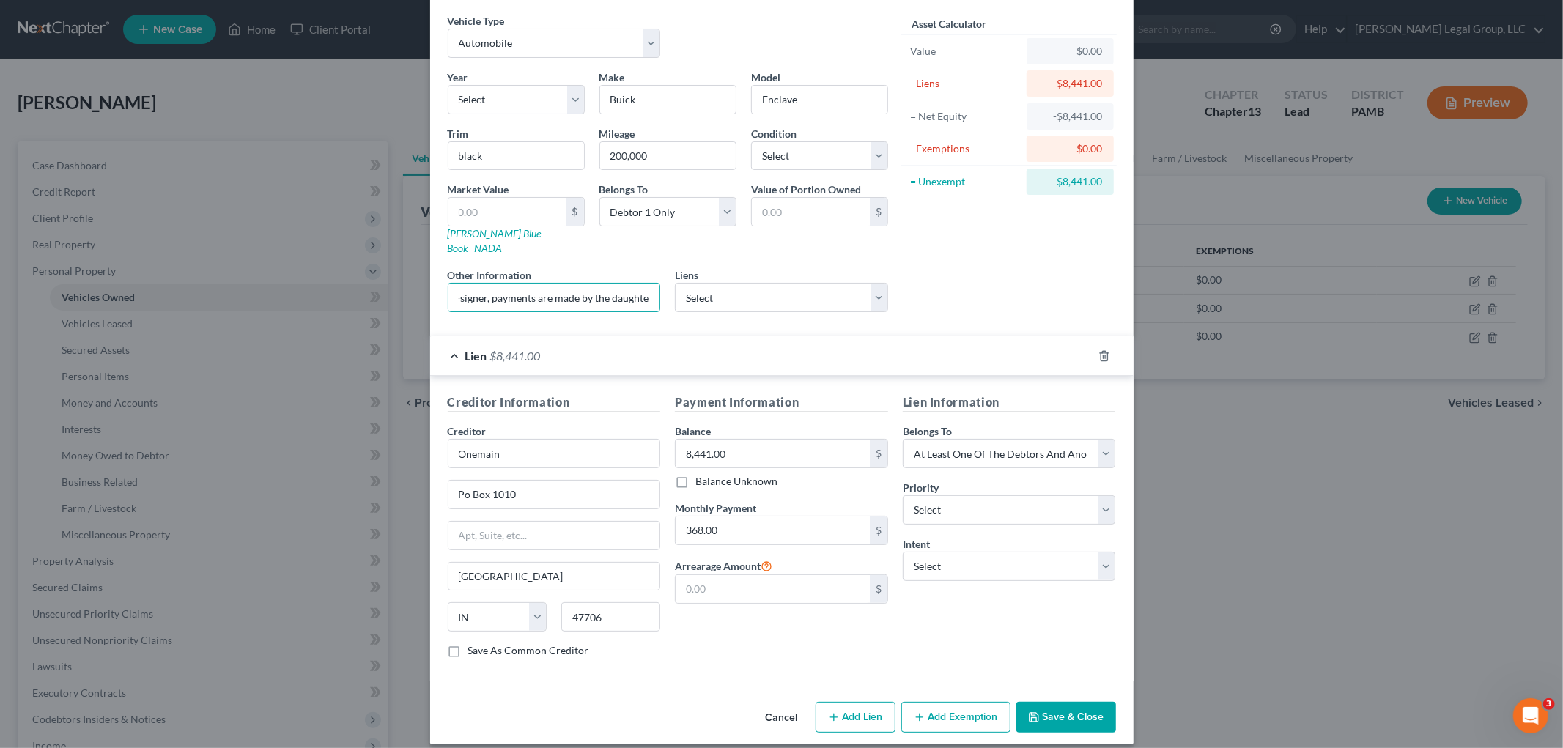
scroll to position [0, 0]
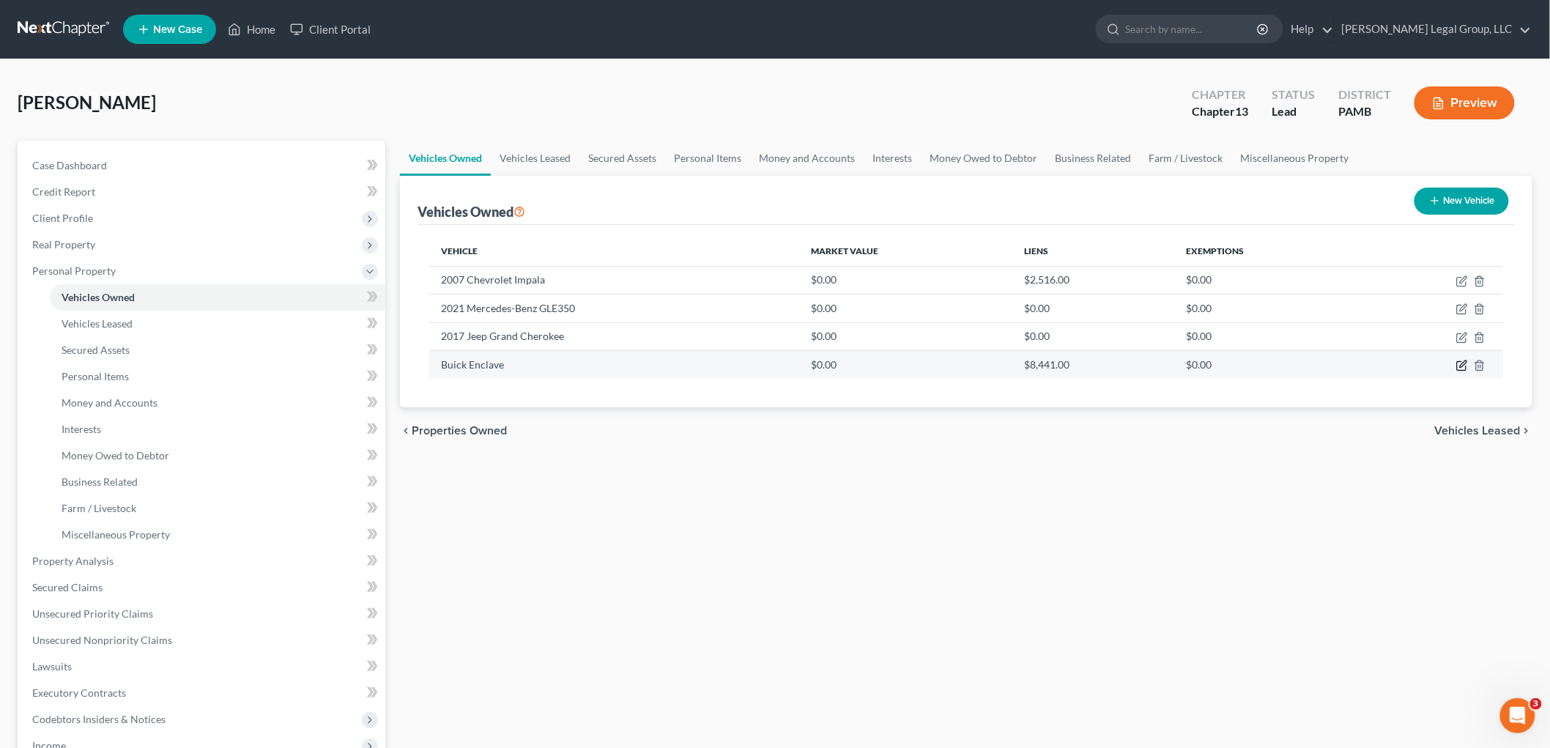
drag, startPoint x: 1467, startPoint y: 363, endPoint x: 1460, endPoint y: 374, distance: 13.2
click at [1467, 363] on icon "button" at bounding box center [1463, 363] width 7 height 7
select select "0"
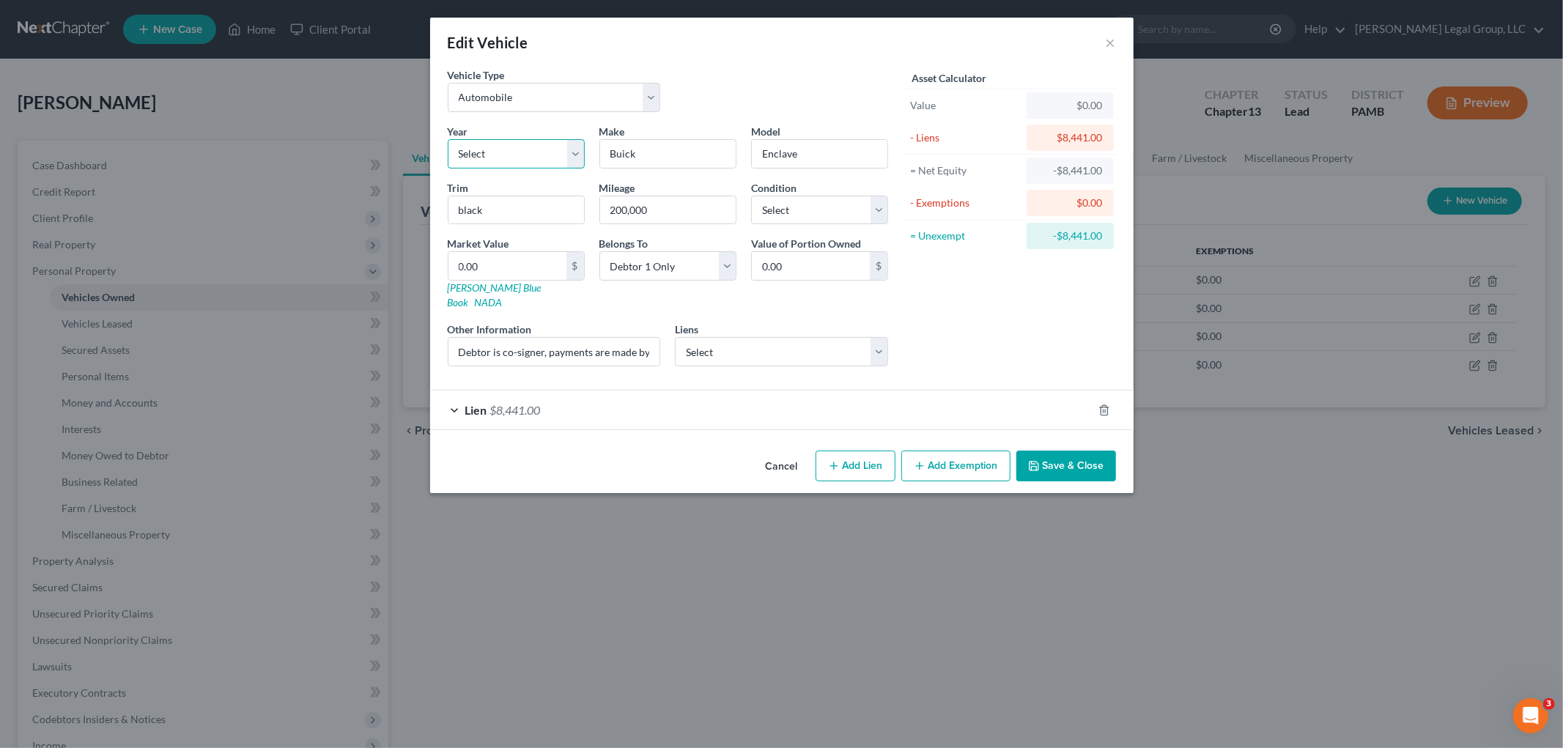
click at [560, 149] on select "Select 2026 2025 2024 2023 2022 2021 2020 2019 2018 2017 2016 2015 2014 2013 20…" at bounding box center [516, 153] width 137 height 29
select select "17"
click at [448, 139] on select "Select 2026 2025 2024 2023 2022 2021 2020 2019 2018 2017 2016 2015 2014 2013 20…" at bounding box center [516, 153] width 137 height 29
click at [1089, 451] on button "Save & Close" at bounding box center [1066, 466] width 100 height 31
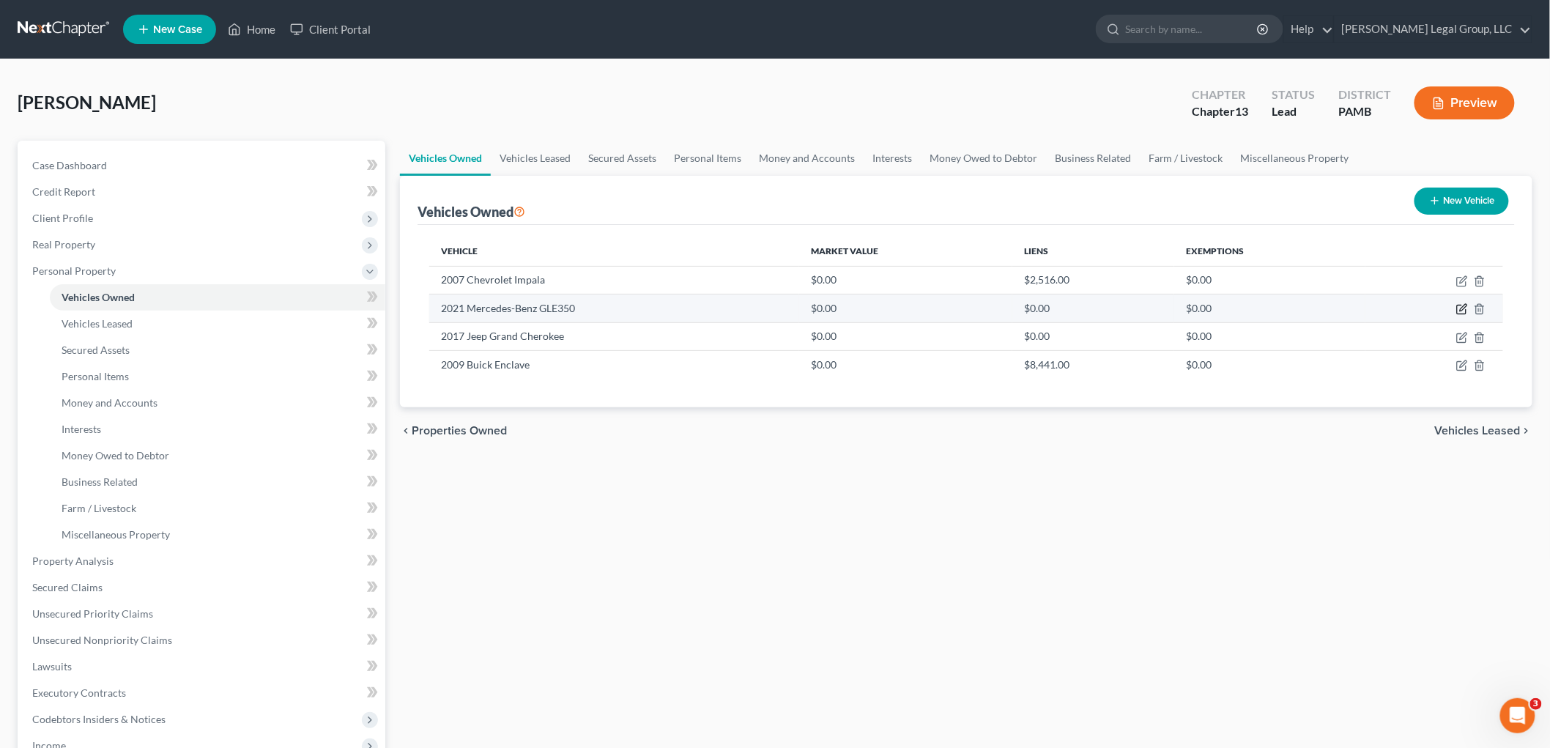
click at [1459, 308] on icon "button" at bounding box center [1463, 309] width 12 height 12
select select "0"
select select "5"
select select "0"
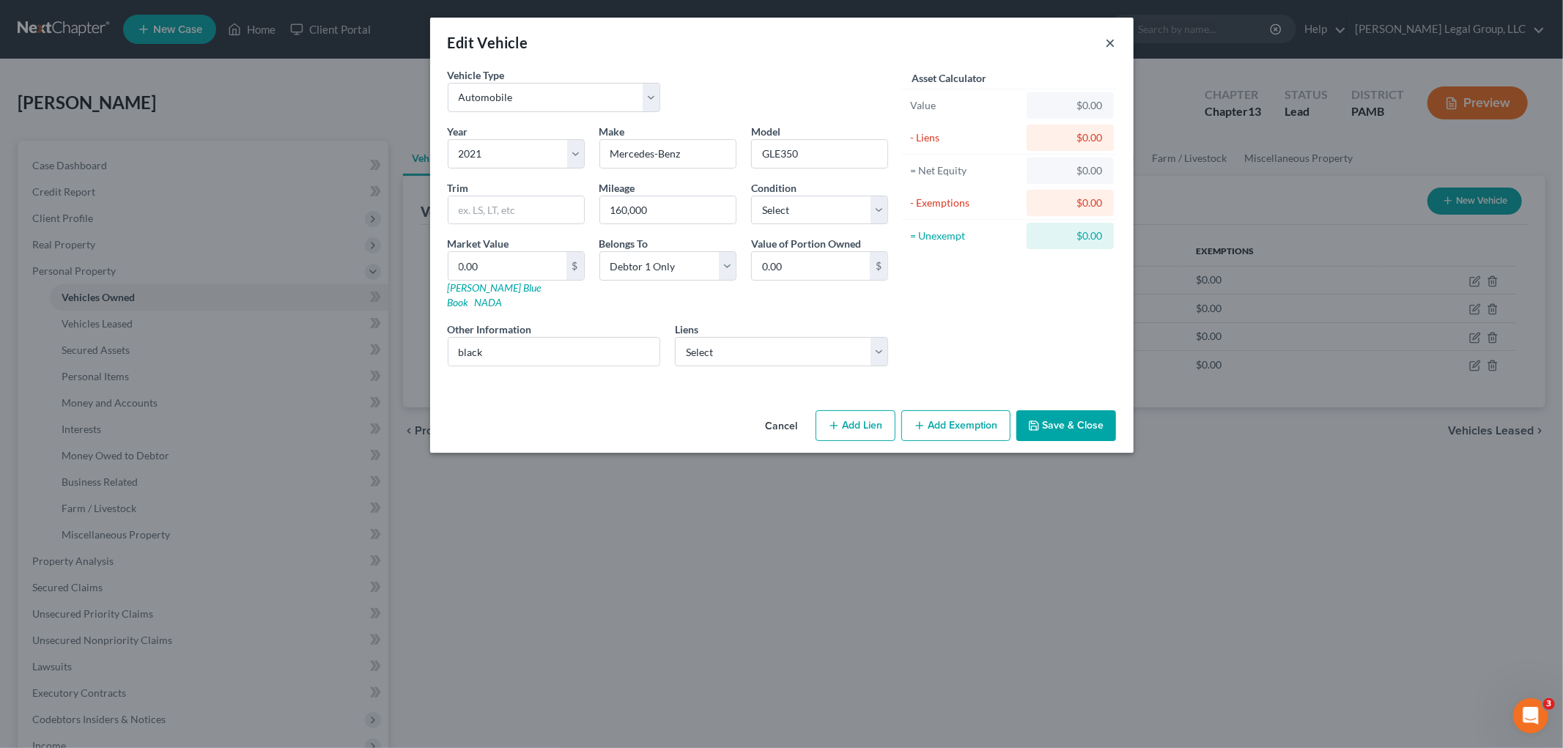
click at [1109, 42] on button "×" at bounding box center [1111, 43] width 10 height 18
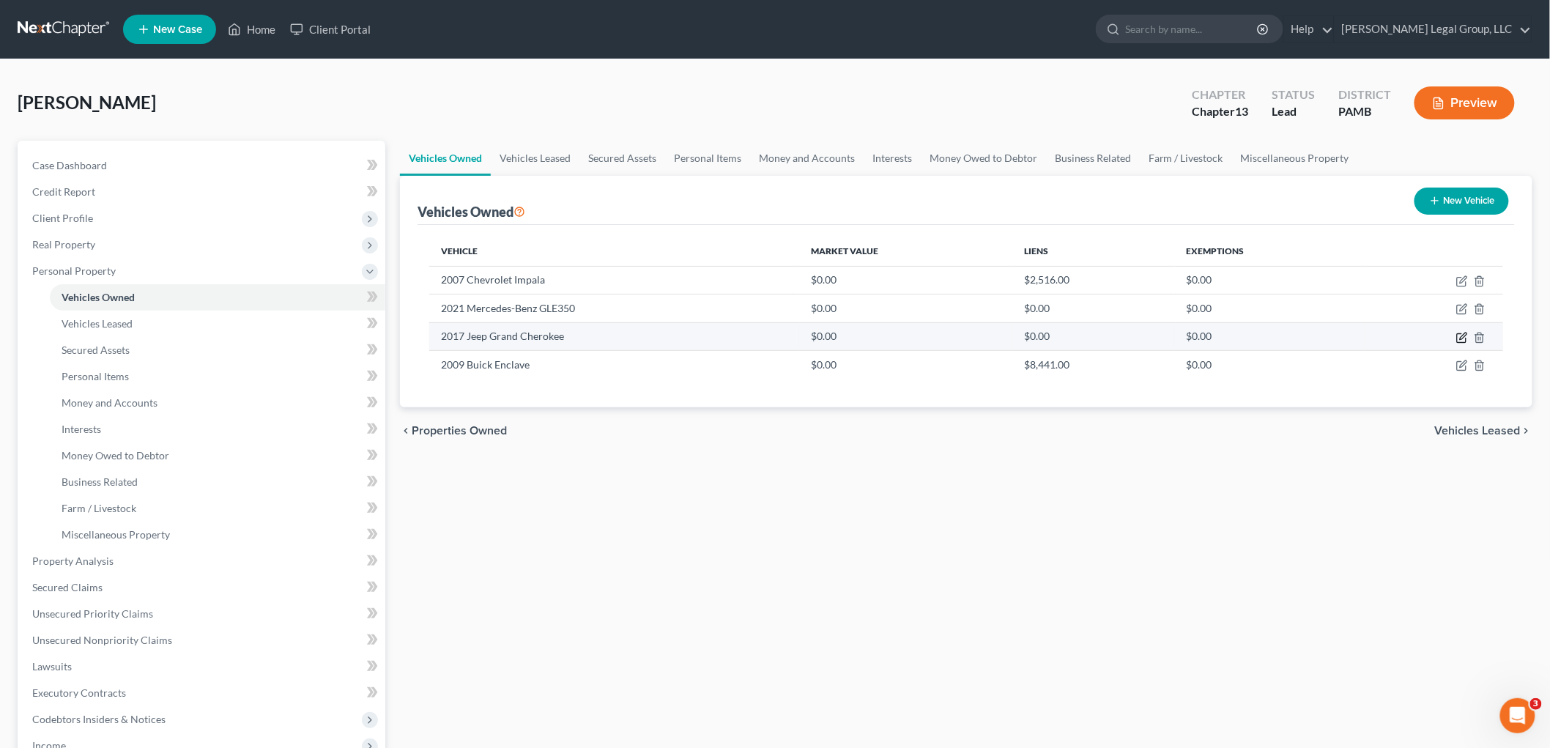
click at [1465, 341] on icon "button" at bounding box center [1461, 337] width 9 height 9
select select "0"
select select "9"
select select "0"
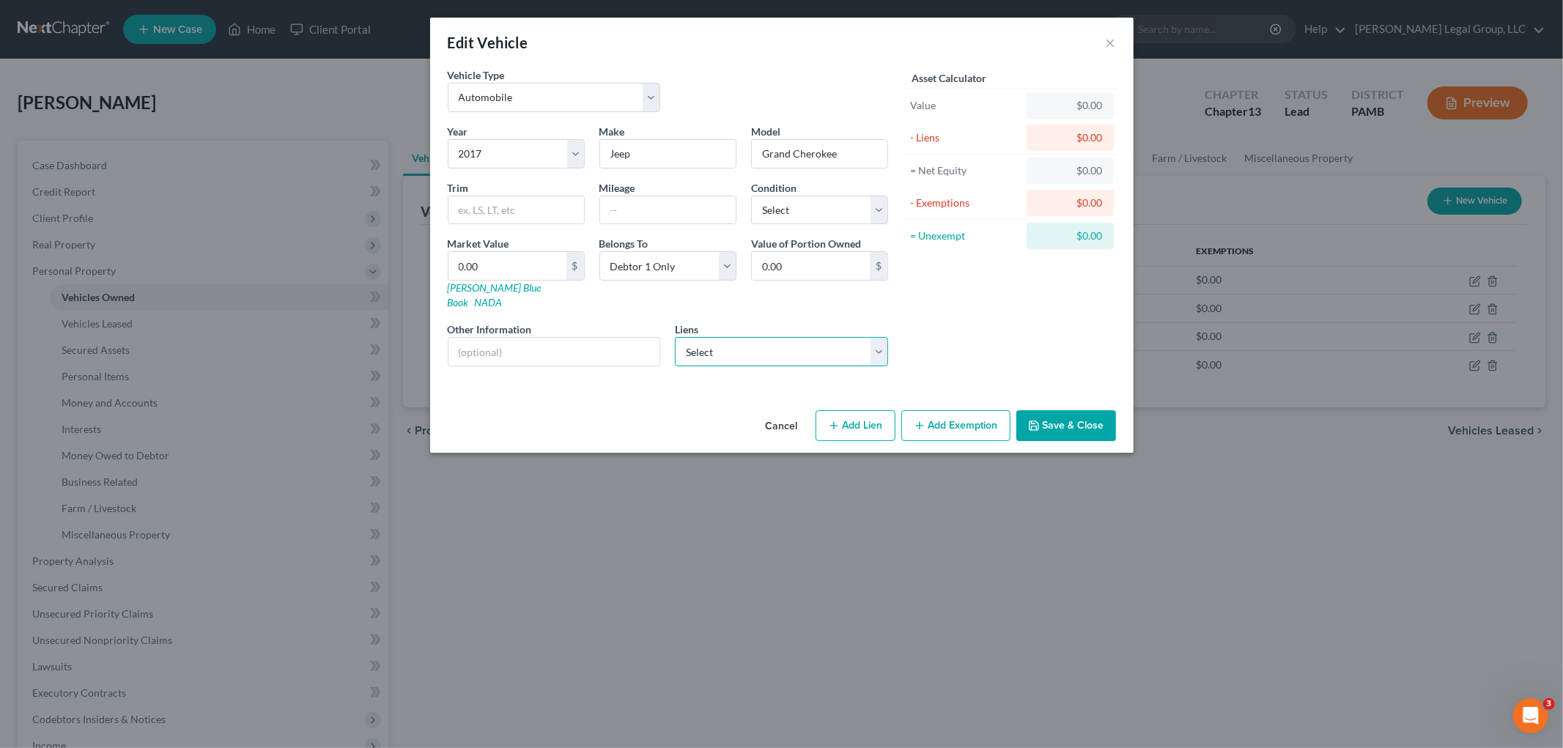
click at [744, 352] on select "Select Wfbna Auto - $20,558.00" at bounding box center [781, 351] width 213 height 29
select select "28"
select select "0"
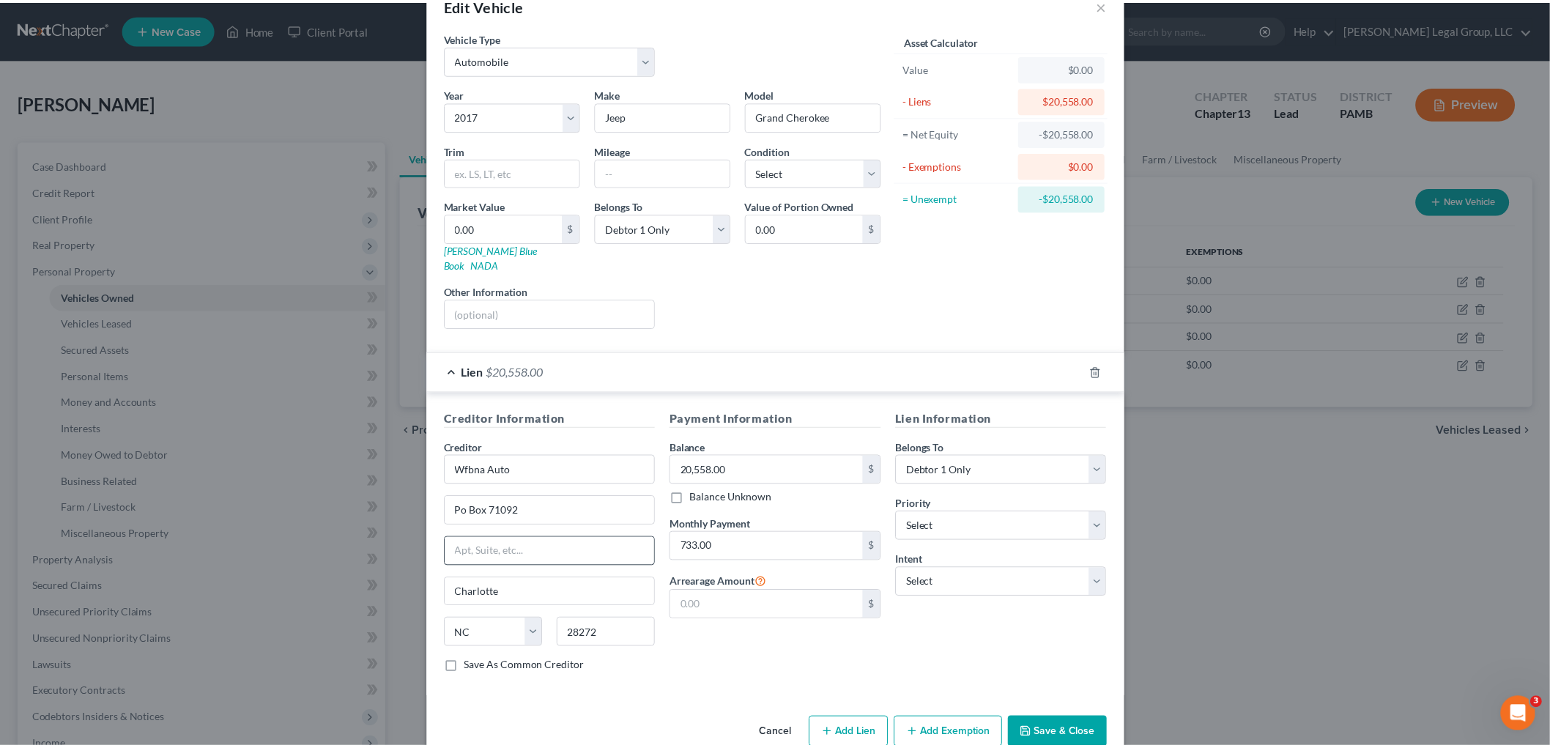
scroll to position [54, 0]
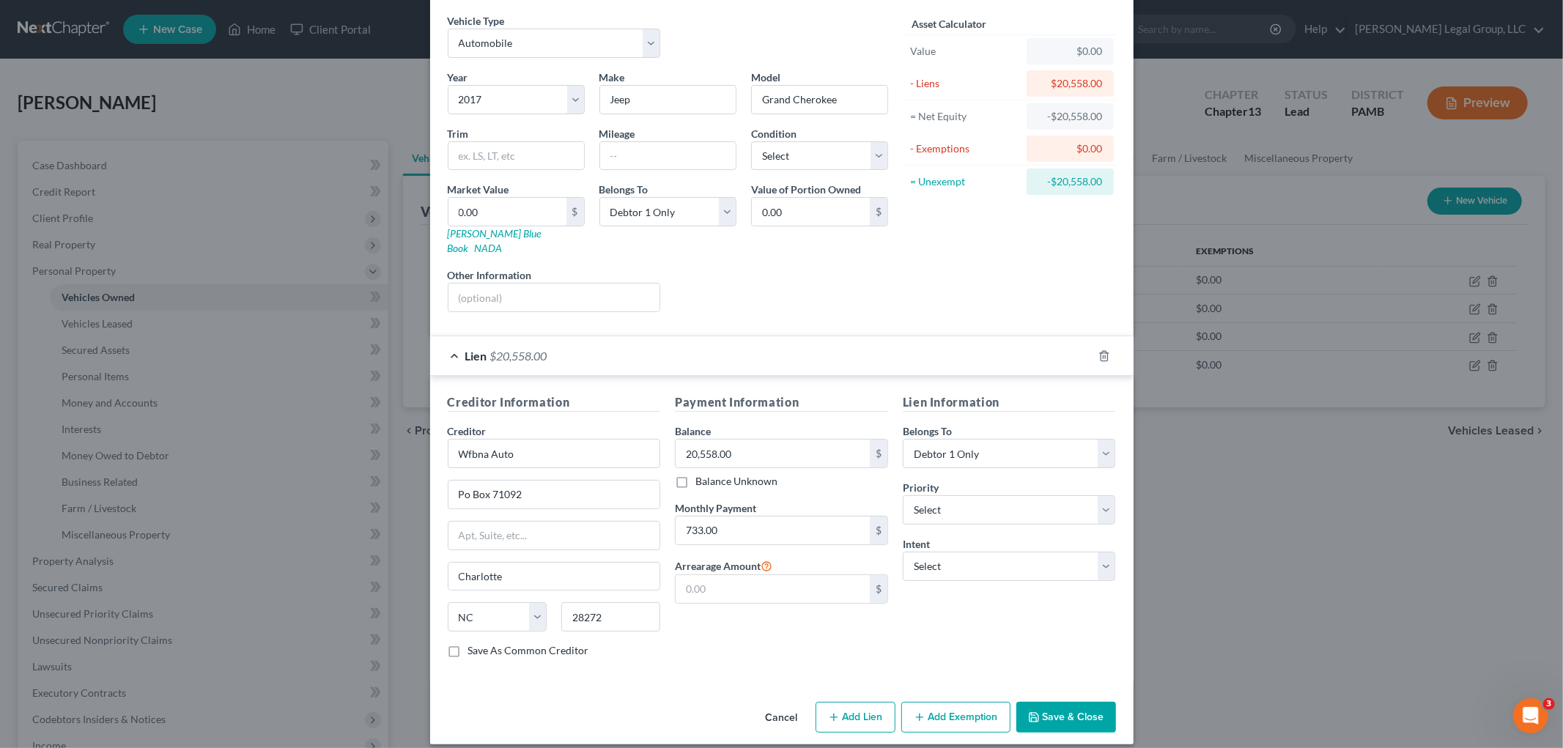
click at [1080, 702] on button "Save & Close" at bounding box center [1066, 717] width 100 height 31
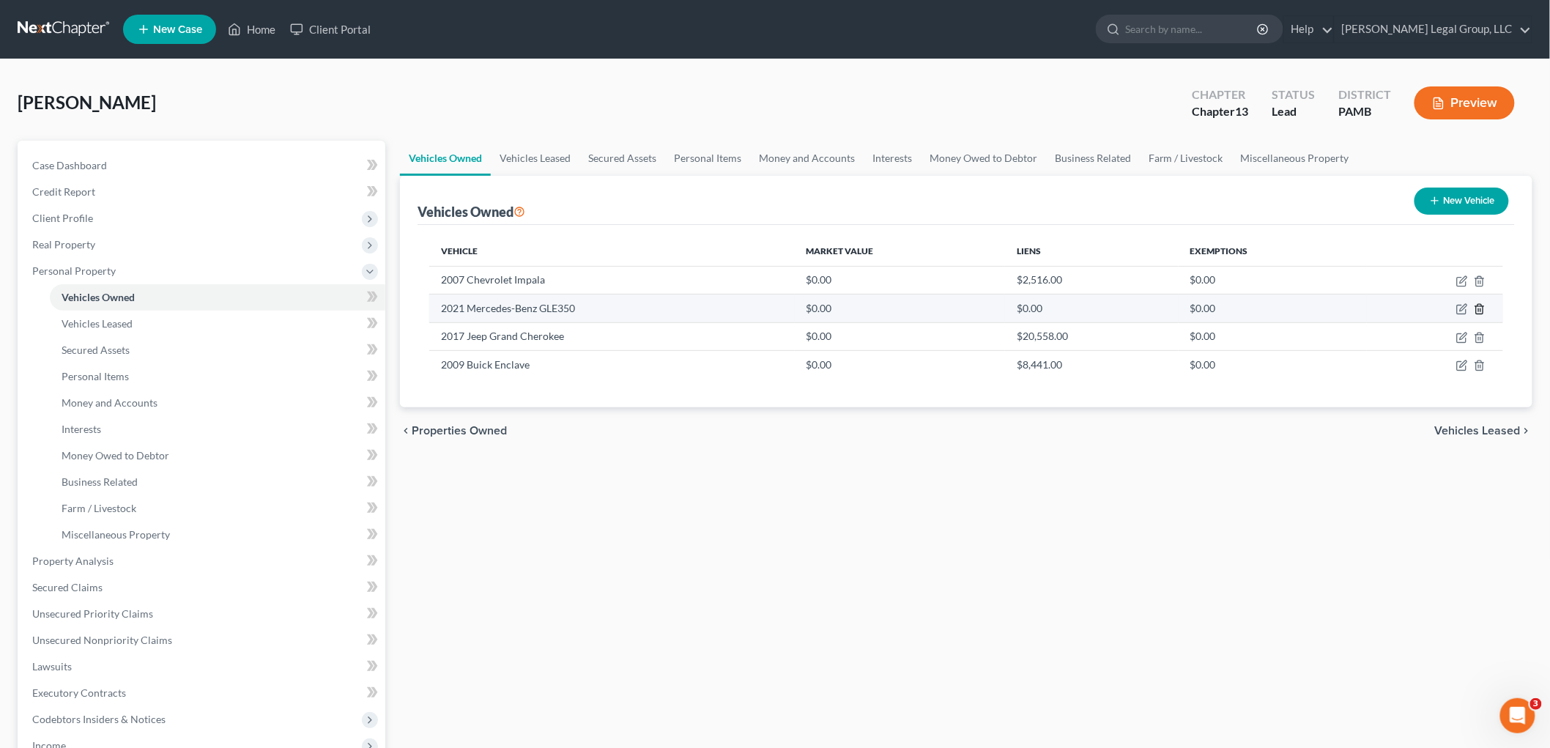
click at [1479, 303] on icon "button" at bounding box center [1480, 309] width 12 height 12
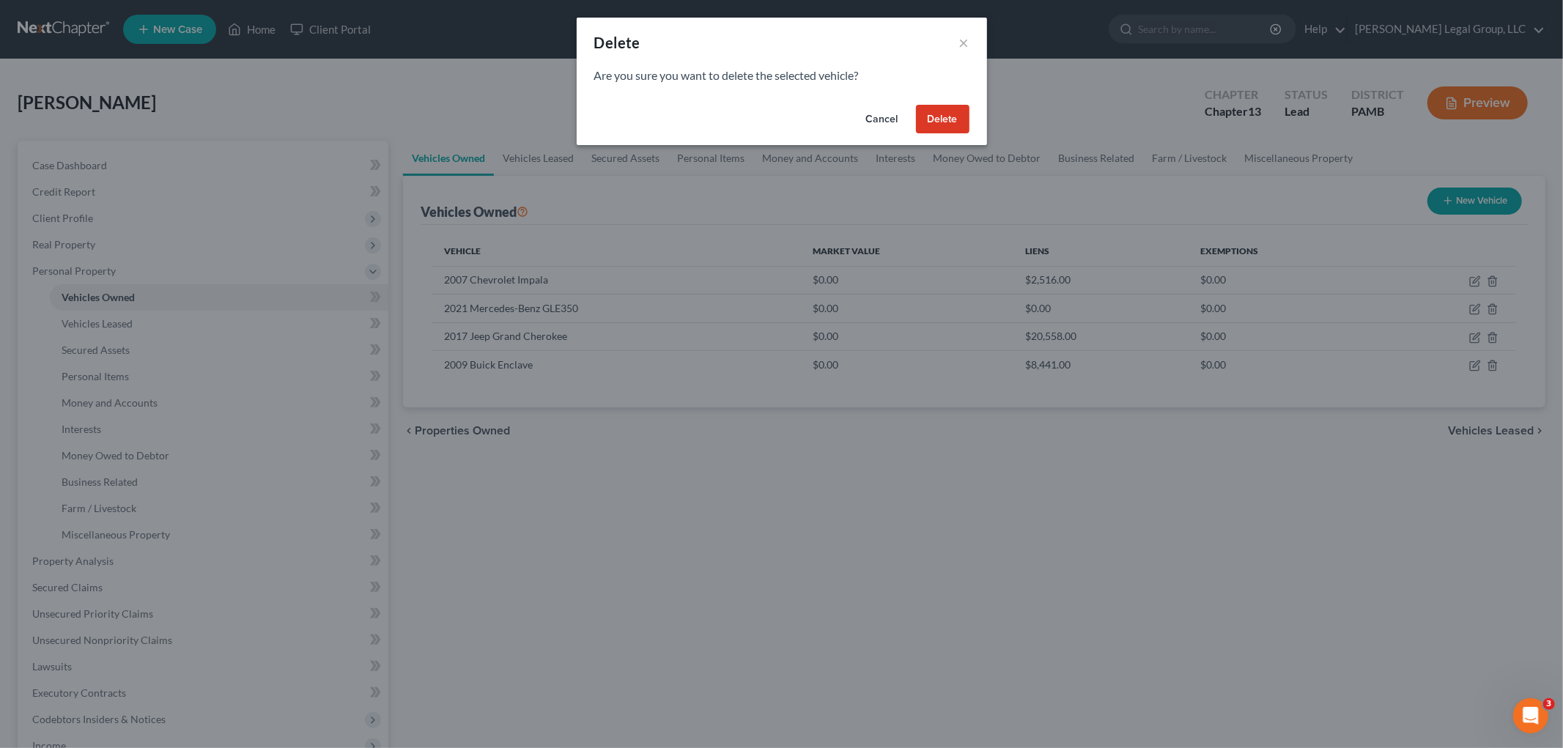
click at [946, 117] on button "Delete" at bounding box center [942, 119] width 53 height 29
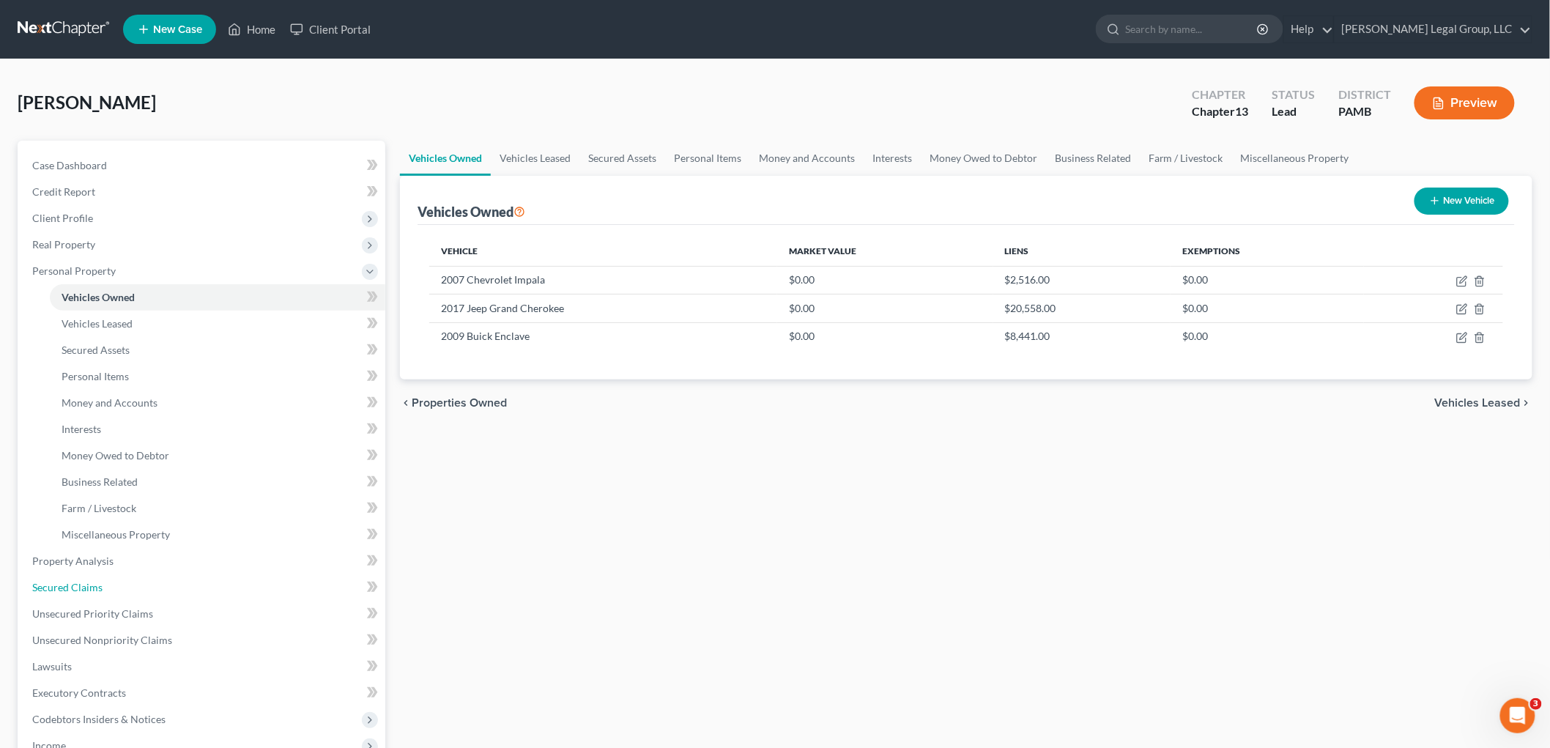
drag, startPoint x: 94, startPoint y: 583, endPoint x: 604, endPoint y: 530, distance: 512.7
click at [94, 583] on span "Secured Claims" at bounding box center [67, 587] width 70 height 12
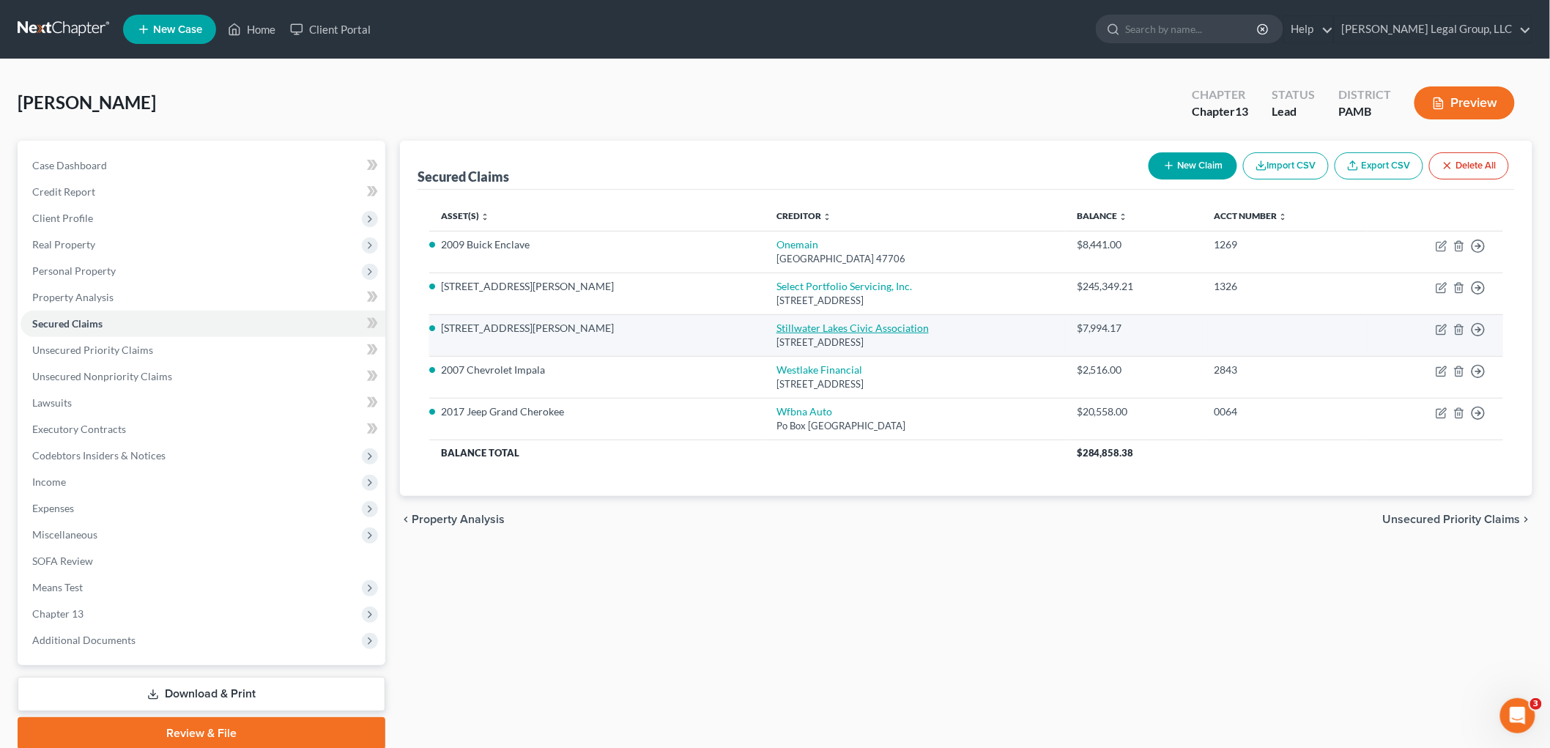
click at [810, 333] on link "Stillwater Lakes Civic Association" at bounding box center [853, 328] width 152 height 12
select select "39"
select select "11"
select select "0"
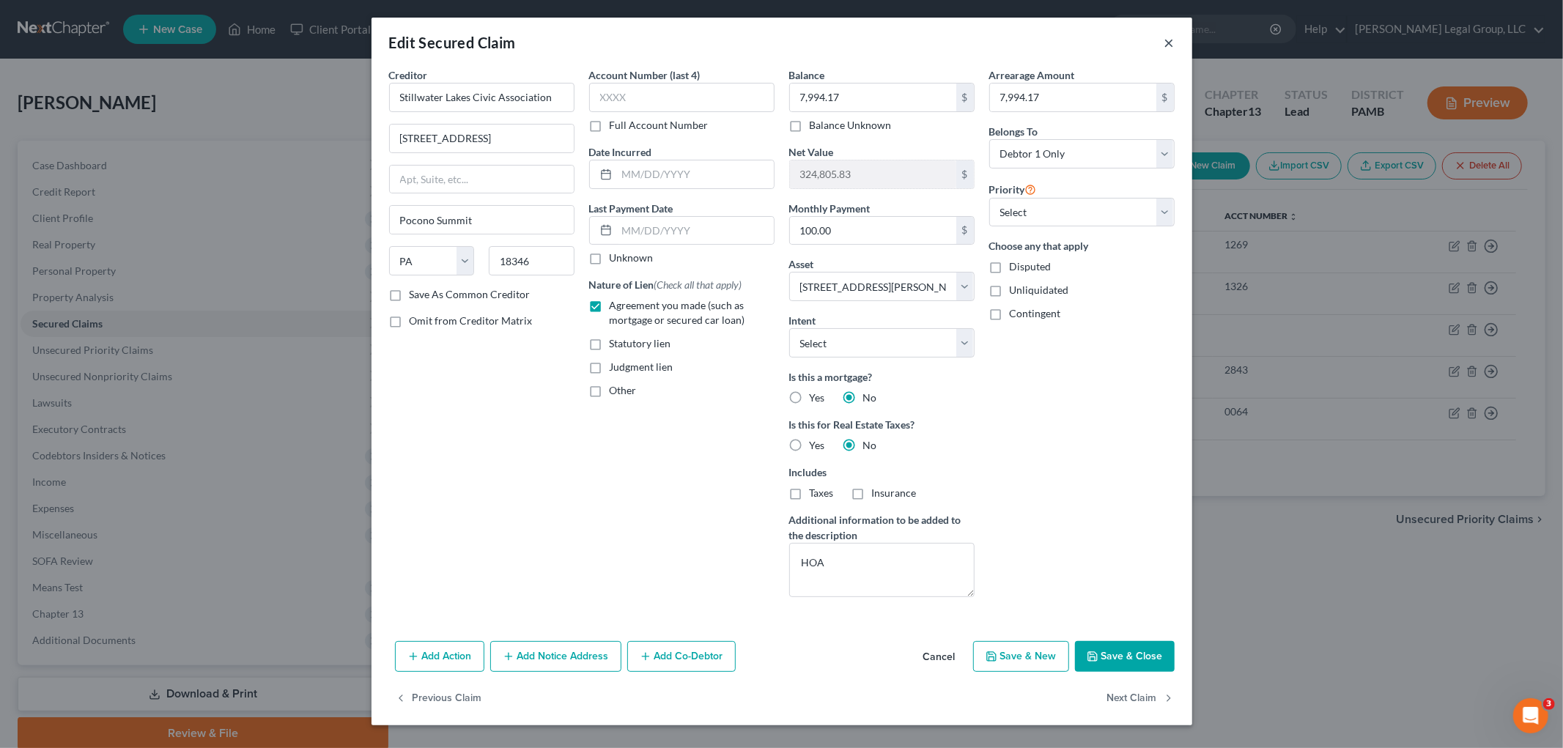
click at [1173, 45] on button "×" at bounding box center [1169, 43] width 10 height 18
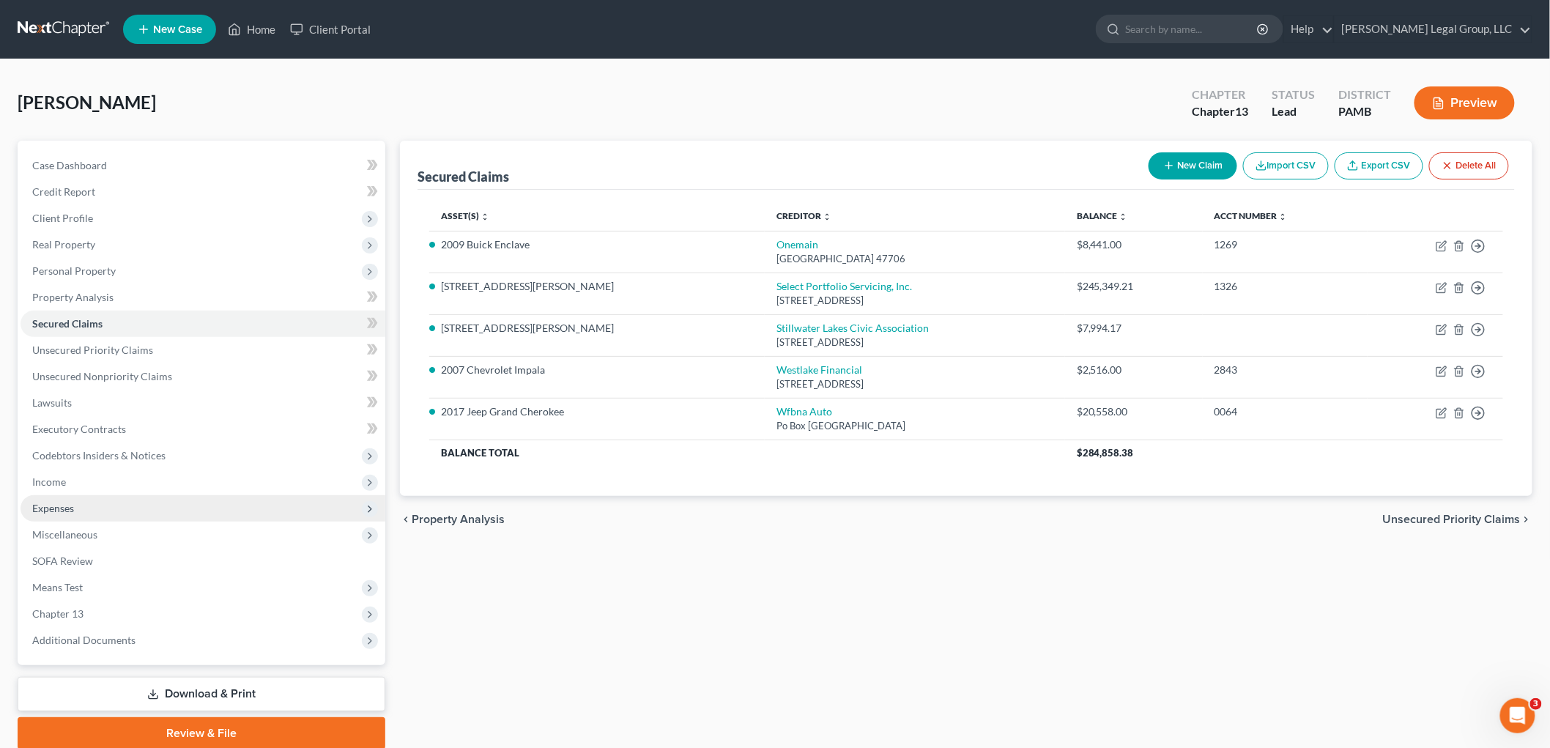
drag, startPoint x: 89, startPoint y: 478, endPoint x: 135, endPoint y: 511, distance: 56.7
click at [89, 478] on span "Income" at bounding box center [203, 482] width 365 height 26
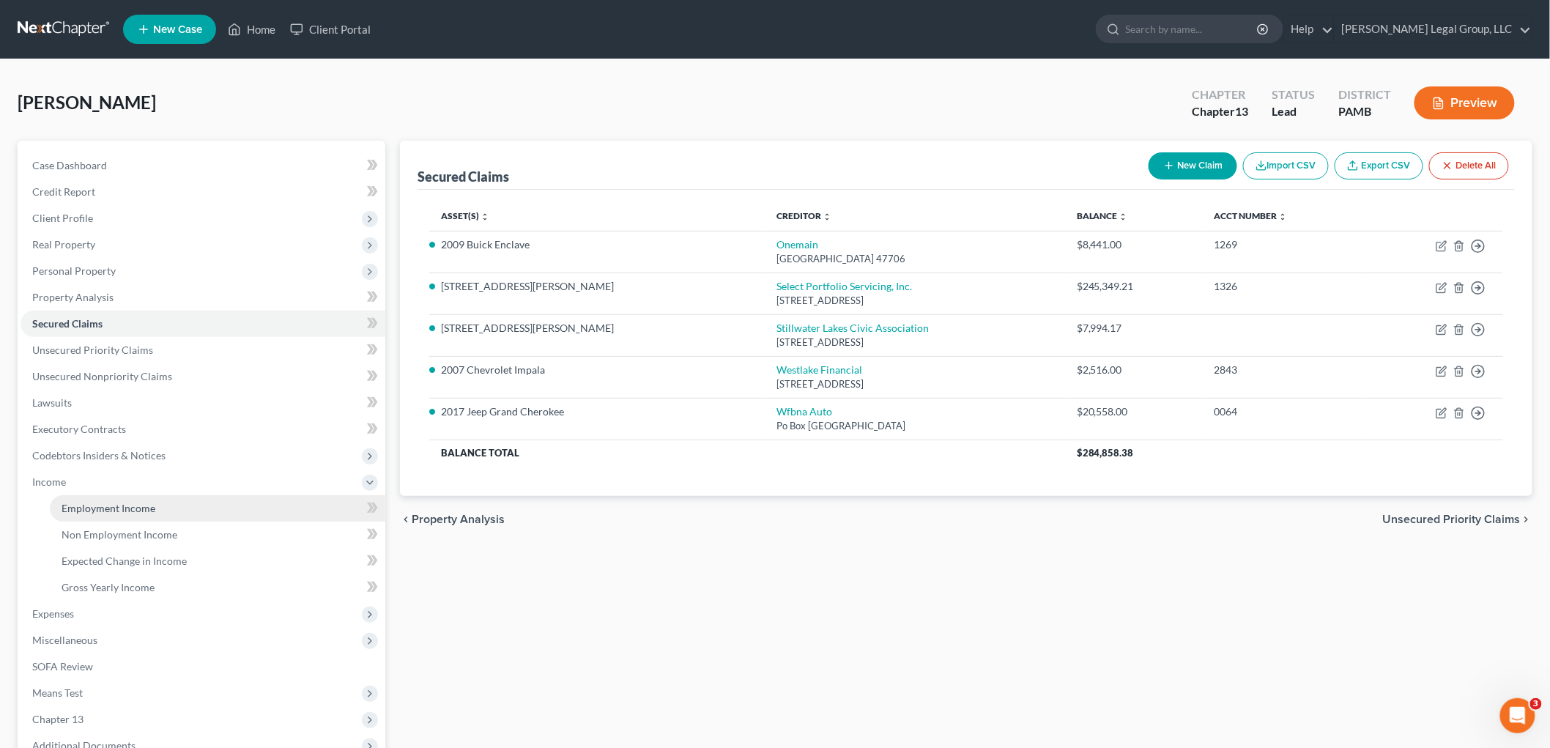
click at [142, 509] on span "Employment Income" at bounding box center [109, 508] width 94 height 12
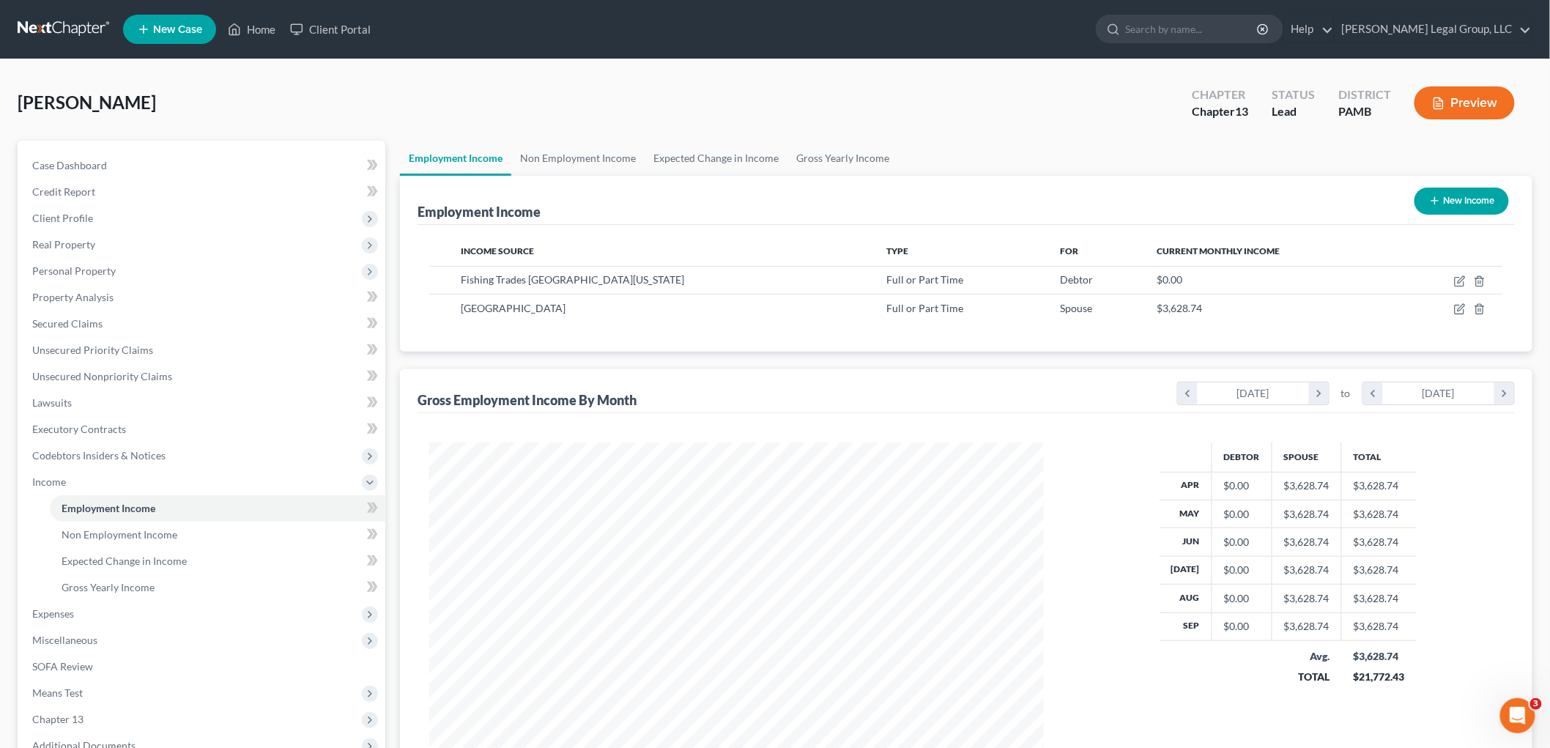
scroll to position [306, 643]
